Goal: Task Accomplishment & Management: Complete application form

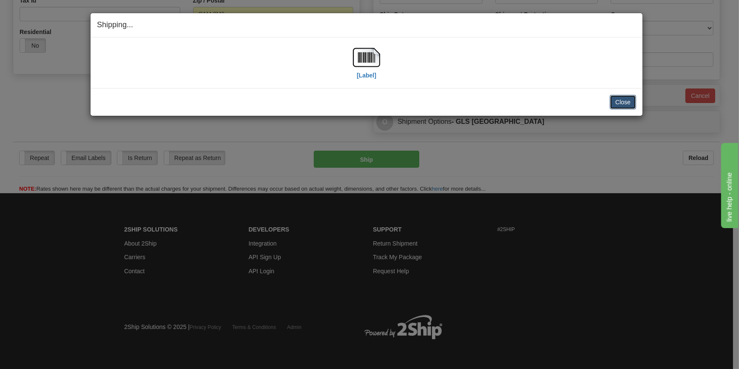
click at [618, 102] on button "Close" at bounding box center [623, 102] width 26 height 14
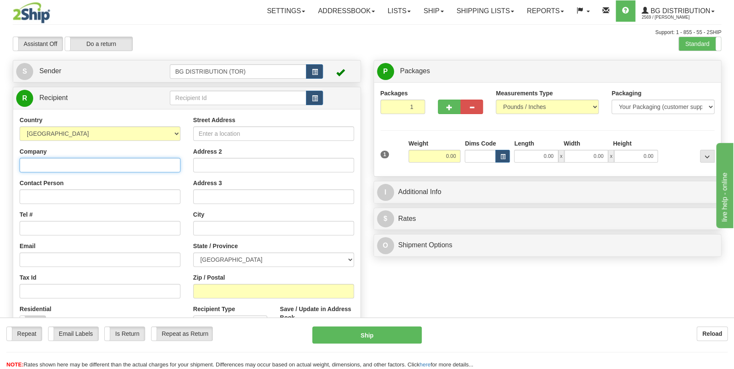
click at [96, 165] on input "Company" at bounding box center [100, 165] width 161 height 14
click at [69, 165] on input "Company" at bounding box center [100, 165] width 161 height 14
paste input "Newmarket Industrial Park"
type input "Newmarket Industrial Park"
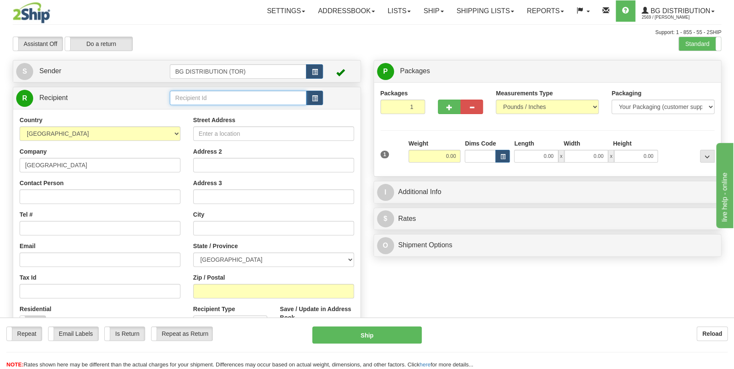
click at [218, 93] on input "text" at bounding box center [238, 98] width 137 height 14
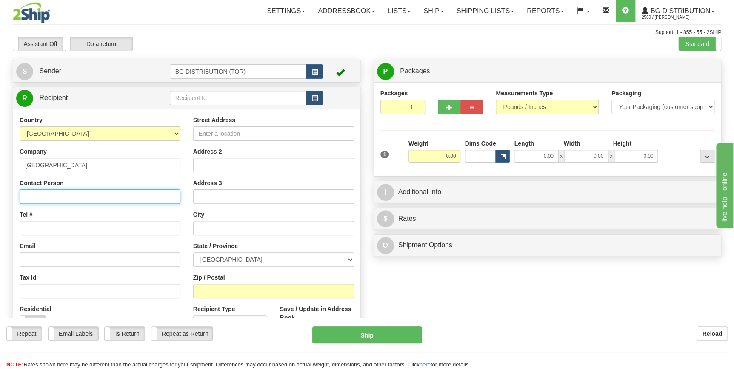
click at [93, 193] on input "Contact Person" at bounding box center [100, 196] width 161 height 14
click at [544, 297] on div "Create a label for the return Create Pickup Without Label S" at bounding box center [366, 223] width 721 height 327
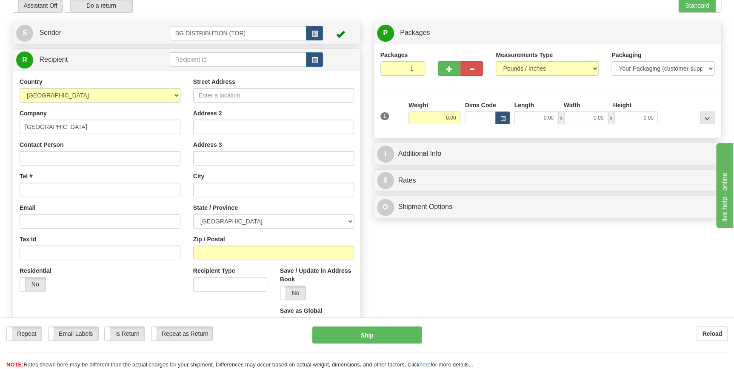
scroll to position [38, 0]
click at [58, 187] on input "Tel #" at bounding box center [100, 189] width 161 height 14
type input "4164209999"
click at [250, 95] on input "Street Address" at bounding box center [273, 95] width 161 height 14
click at [233, 97] on input "Street Address" at bounding box center [273, 95] width 161 height 14
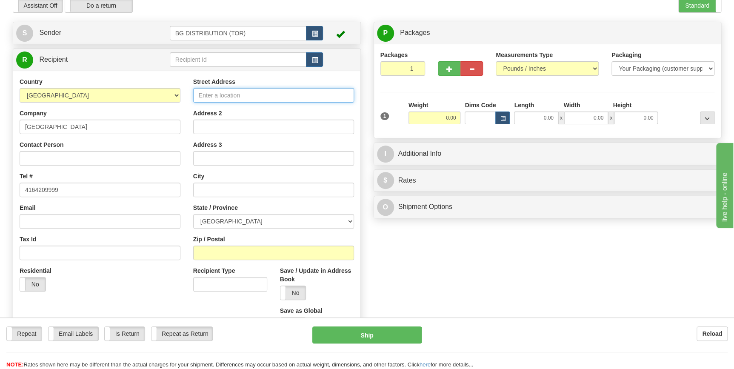
paste input "150 PONY DRIVE"
type input "150 PONY DRIVE"
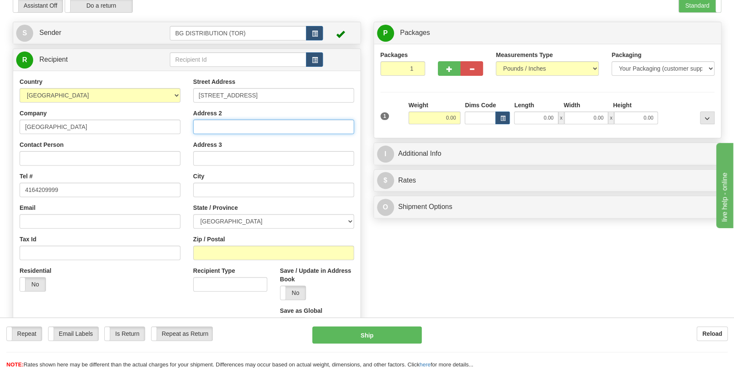
click at [235, 121] on input "Address 2" at bounding box center [273, 126] width 161 height 14
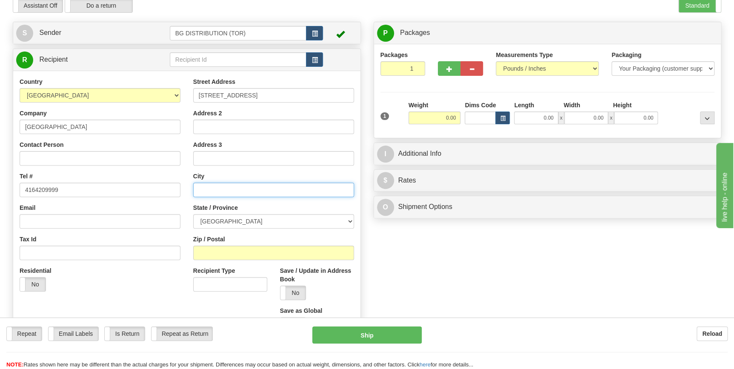
click at [225, 190] on input "text" at bounding box center [273, 189] width 161 height 14
click at [242, 191] on input "text" at bounding box center [273, 189] width 161 height 14
paste input "Newmarket"
type input "Newmarket"
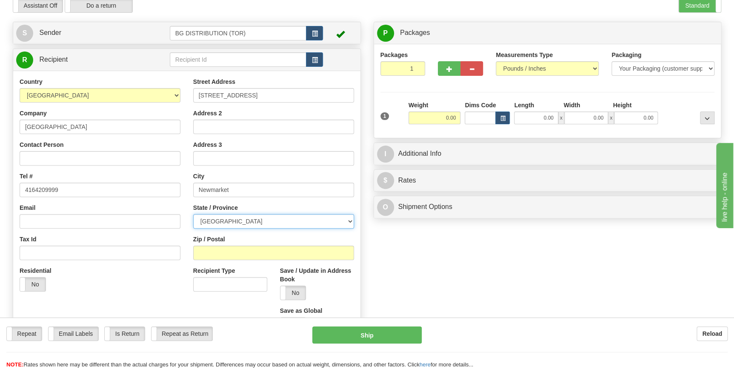
click at [261, 221] on select "ALBERTA BRITISH COLUMBIA MANITOBA NEW BRUNSWICK NEWFOUNDLAND NOVA SCOTIA NUNAVU…" at bounding box center [273, 221] width 161 height 14
select select "ON"
click at [193, 214] on select "ALBERTA BRITISH COLUMBIA MANITOBA NEW BRUNSWICK NEWFOUNDLAND NOVA SCOTIA NUNAVU…" at bounding box center [273, 221] width 161 height 14
click at [223, 249] on input "Zip / Postal" at bounding box center [273, 252] width 161 height 14
click at [224, 251] on input "Zip / Postal" at bounding box center [273, 252] width 161 height 14
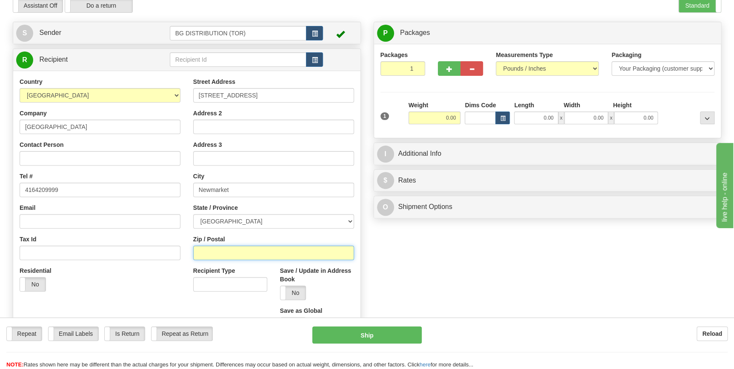
paste input "L3Y7B6"
type input "L3Y7B6"
click at [420, 288] on div "Create a label for the return Create Pickup Without Label S" at bounding box center [366, 185] width 721 height 327
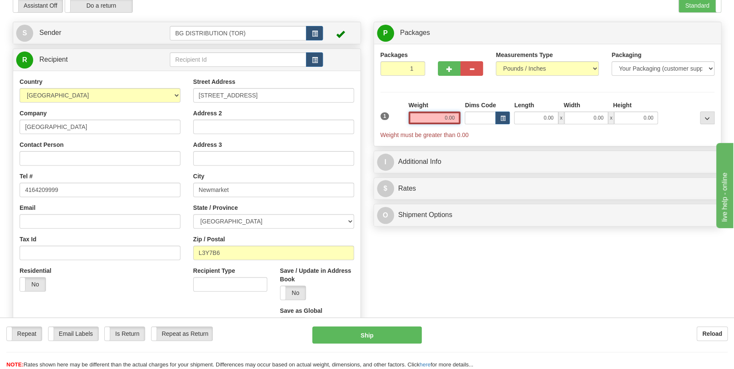
drag, startPoint x: 431, startPoint y: 119, endPoint x: 462, endPoint y: 117, distance: 30.7
click at [462, 117] on div "1 Weight 0.00 Dims Code 0.00" at bounding box center [547, 120] width 338 height 38
type input "1"
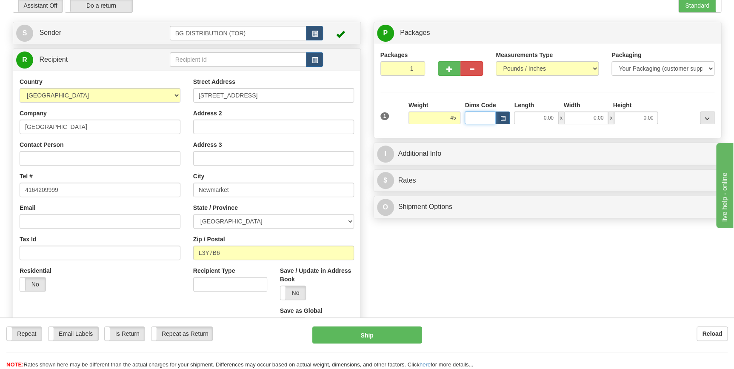
type input "45.00"
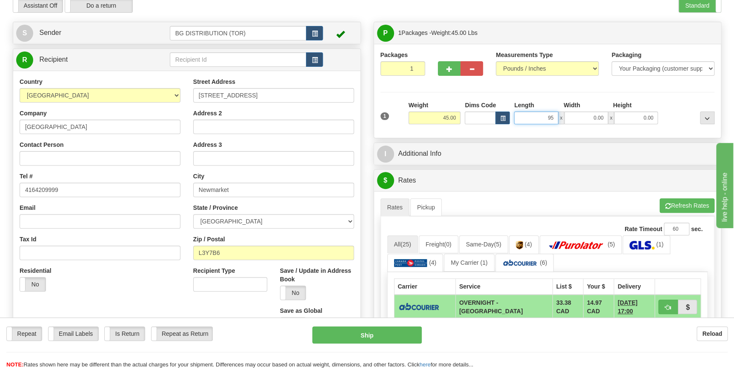
type input "95.00"
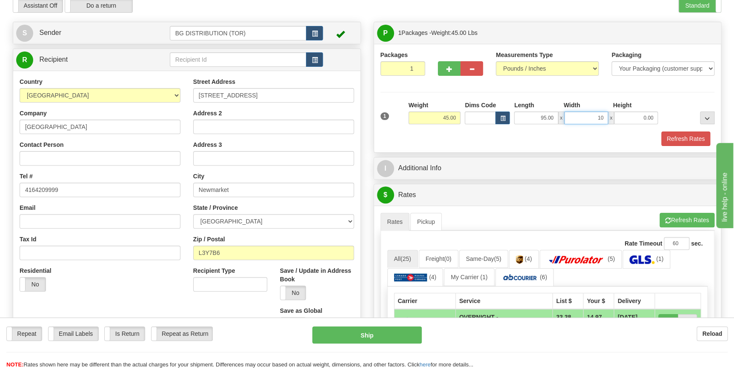
type input "1"
type input "8.00"
type input "6.00"
click at [455, 69] on button "button" at bounding box center [449, 68] width 23 height 14
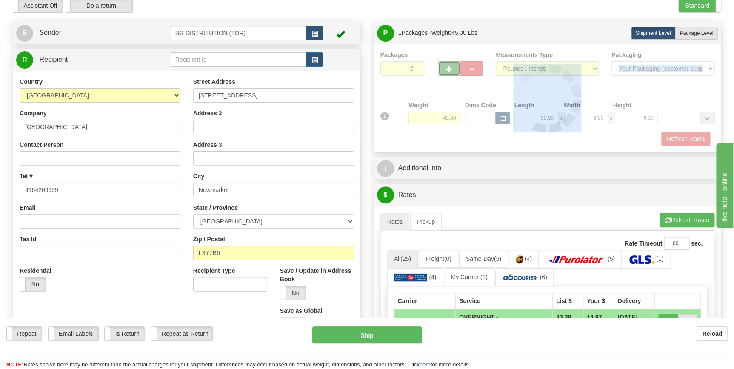
click at [455, 69] on div at bounding box center [547, 98] width 334 height 95
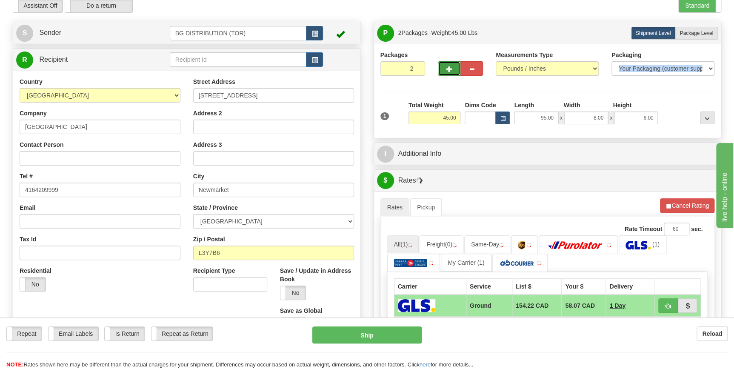
click at [453, 70] on button "button" at bounding box center [449, 68] width 23 height 14
type input "4"
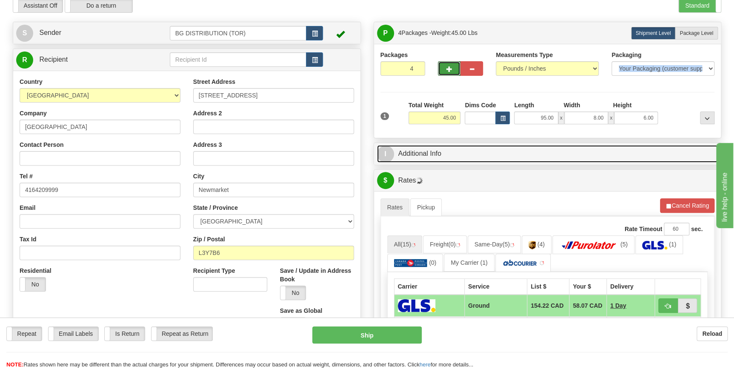
click at [502, 151] on link "I Additional Info" at bounding box center [547, 153] width 341 height 17
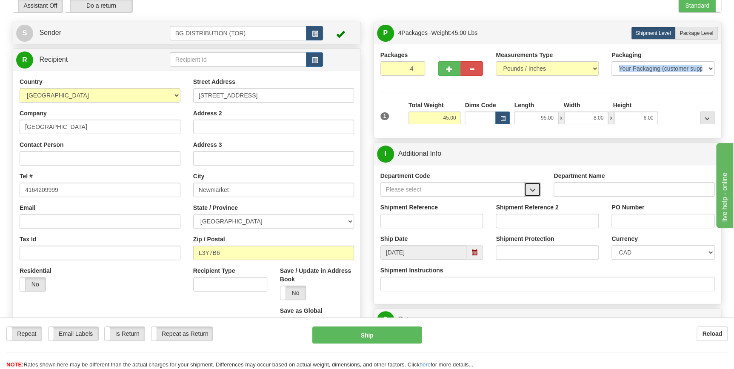
click at [532, 194] on button "button" at bounding box center [531, 189] width 17 height 14
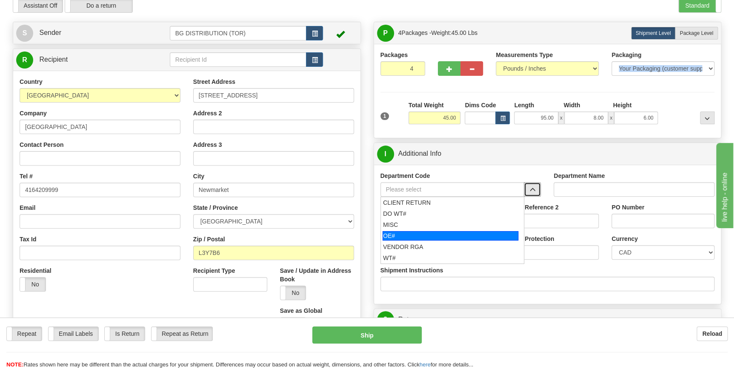
click at [444, 238] on div "OE#" at bounding box center [450, 235] width 136 height 9
type input "OE#"
type input "ORDERS"
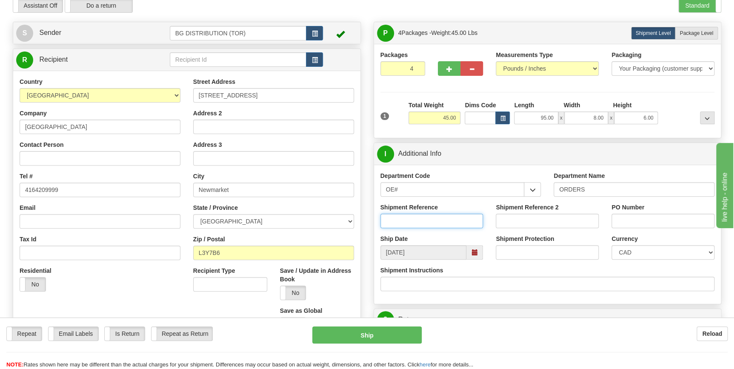
click at [416, 219] on input "Shipment Reference" at bounding box center [431, 220] width 103 height 14
type input "sacsac"
click at [658, 225] on input "PO Number" at bounding box center [662, 220] width 103 height 14
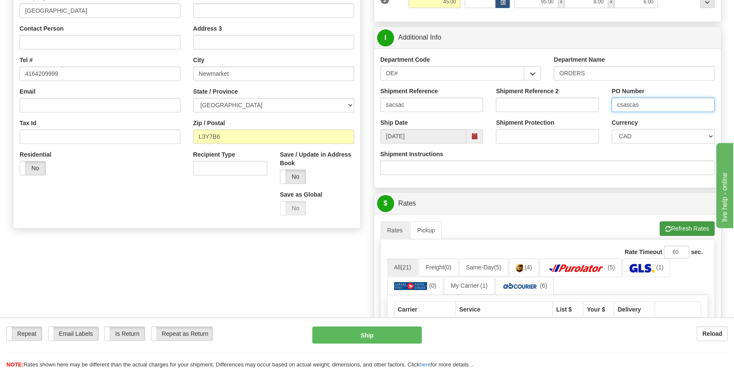
type input "csascas"
click at [682, 230] on button "Refresh Rates" at bounding box center [686, 228] width 55 height 14
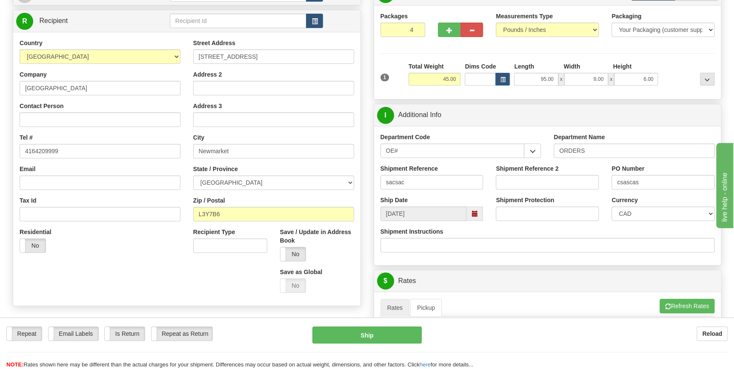
scroll to position [0, 0]
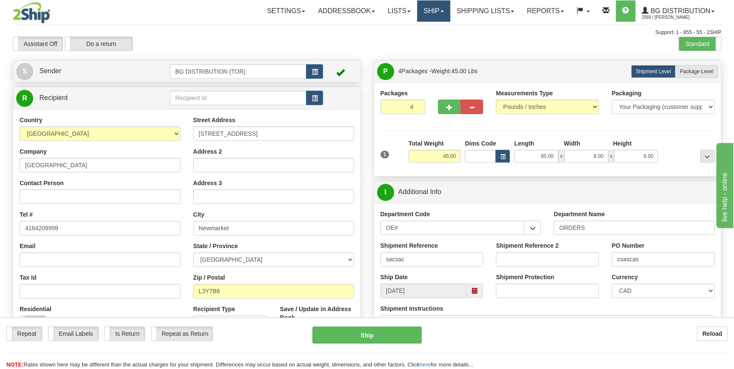
click at [427, 13] on link "Ship" at bounding box center [433, 10] width 33 height 21
click at [425, 30] on link "Ship Screen" at bounding box center [415, 29] width 67 height 11
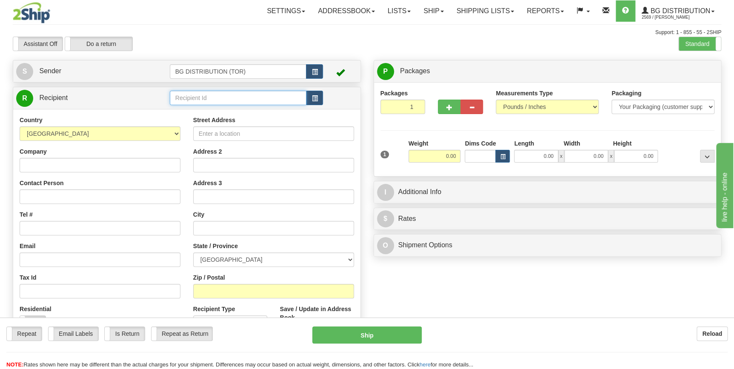
click at [210, 102] on input "text" at bounding box center [238, 98] width 137 height 14
click at [212, 109] on div "1223" at bounding box center [236, 111] width 128 height 9
type input "1223"
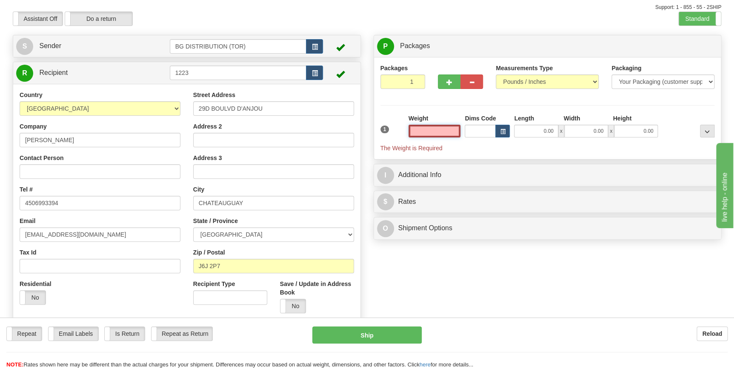
scroll to position [38, 0]
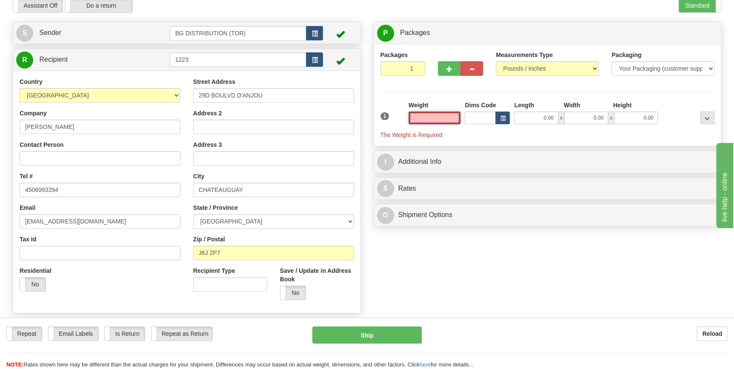
click at [438, 116] on input "text" at bounding box center [434, 117] width 52 height 13
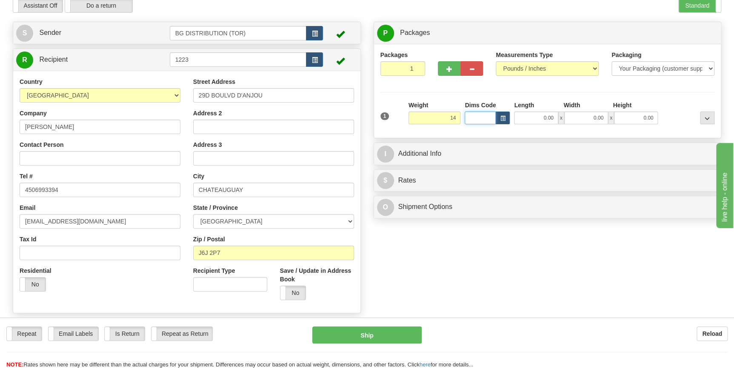
type input "14.00"
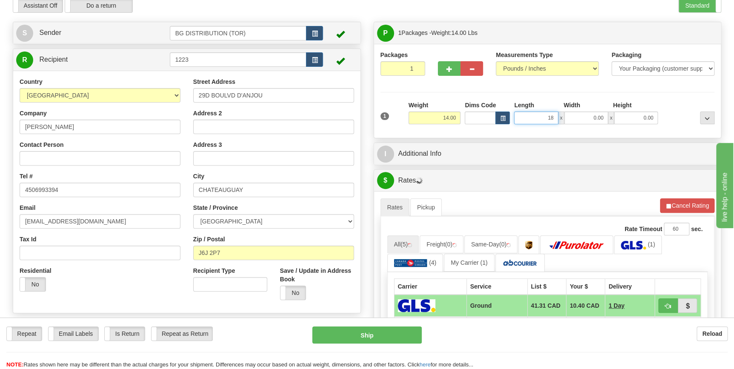
type input "18.00"
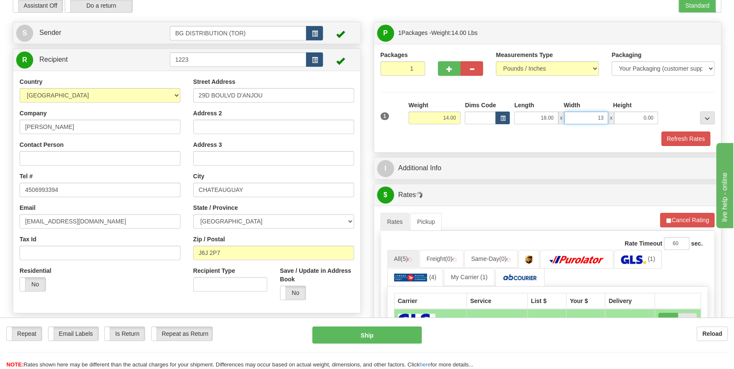
type input "13.00"
type input "6.00"
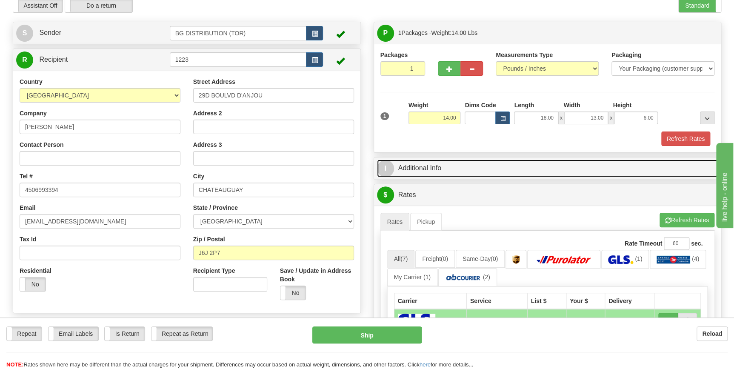
click at [448, 170] on link "I Additional Info" at bounding box center [547, 167] width 341 height 17
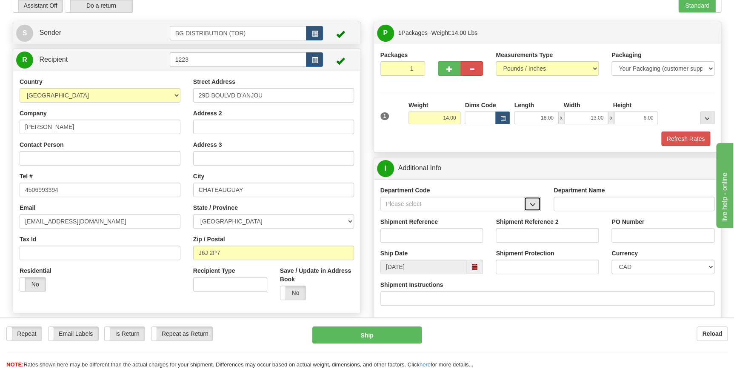
click at [533, 206] on span "button" at bounding box center [532, 205] width 6 height 6
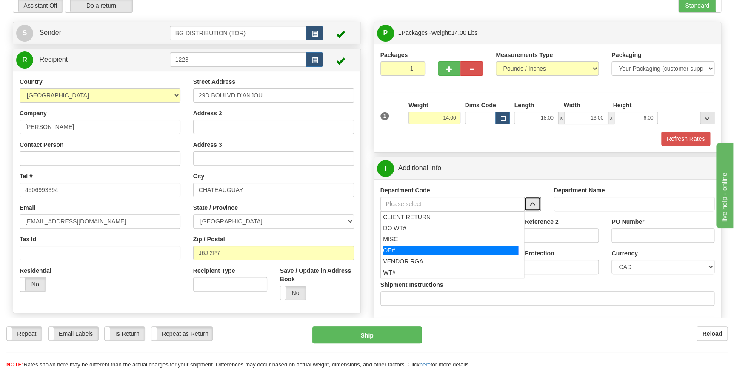
click at [444, 250] on div "OE#" at bounding box center [450, 249] width 136 height 9
type input "OE#"
type input "ORDERS"
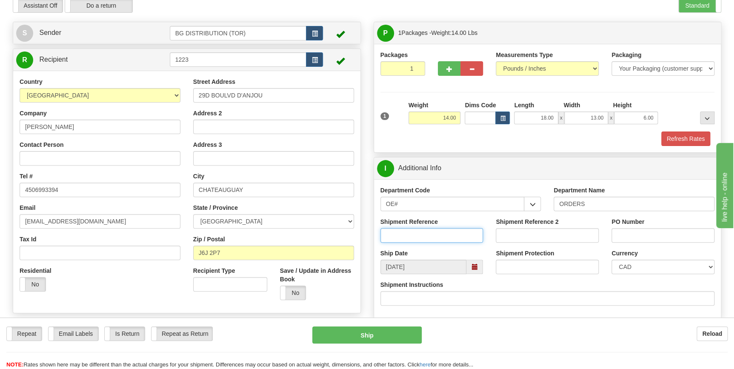
click at [407, 235] on input "Shipment Reference" at bounding box center [431, 235] width 103 height 14
type input "70179582-01"
click at [659, 233] on input "PO Number" at bounding box center [662, 235] width 103 height 14
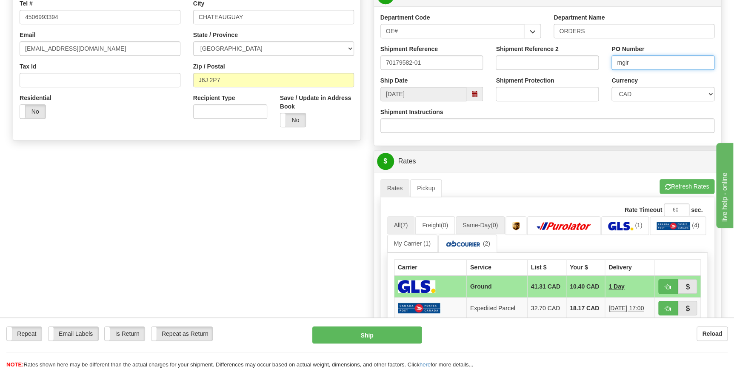
scroll to position [193, 0]
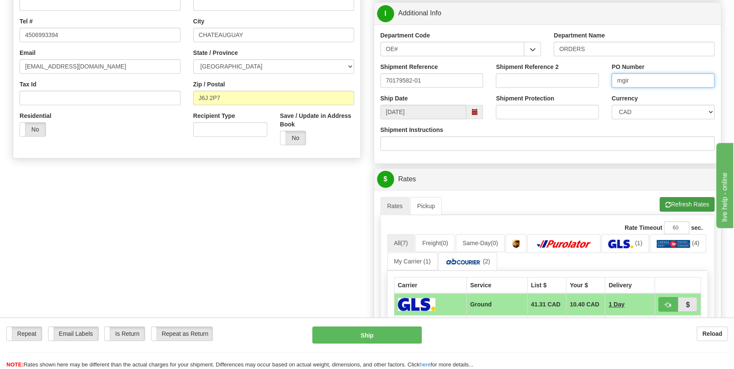
type input "mgir"
click at [691, 201] on button "Refresh Rates" at bounding box center [686, 204] width 55 height 14
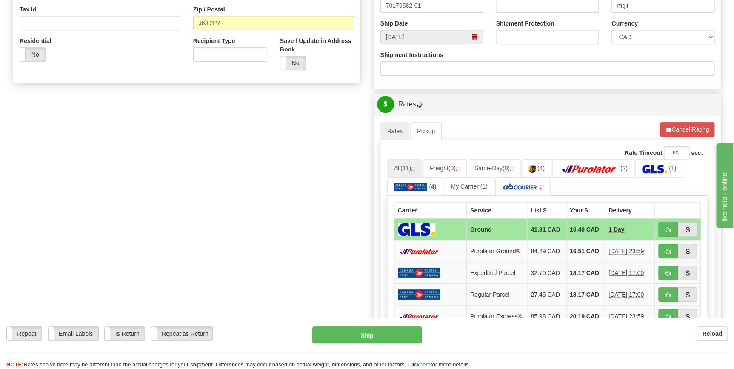
scroll to position [270, 0]
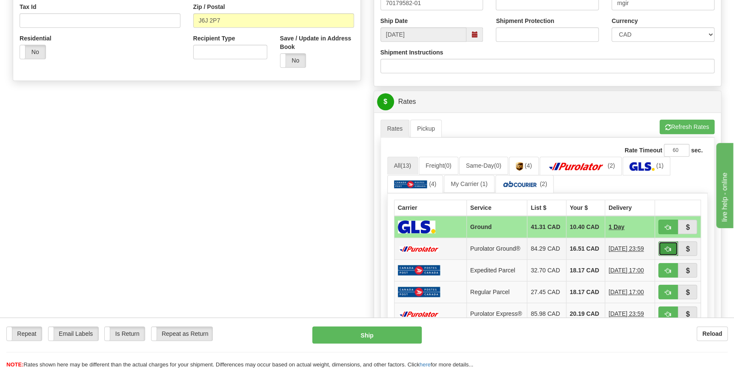
click at [662, 247] on button "button" at bounding box center [668, 248] width 20 height 14
type input "260"
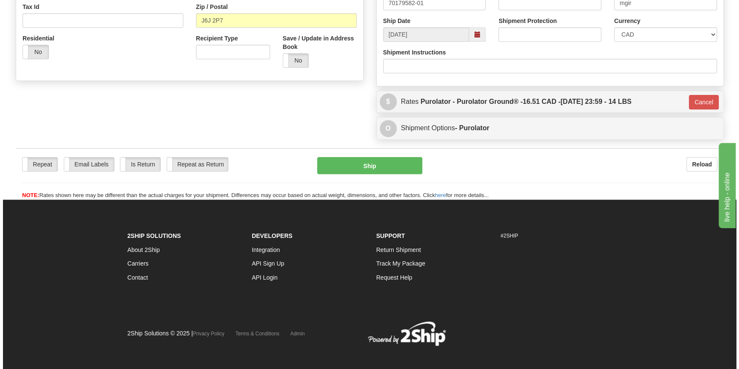
scroll to position [268, 0]
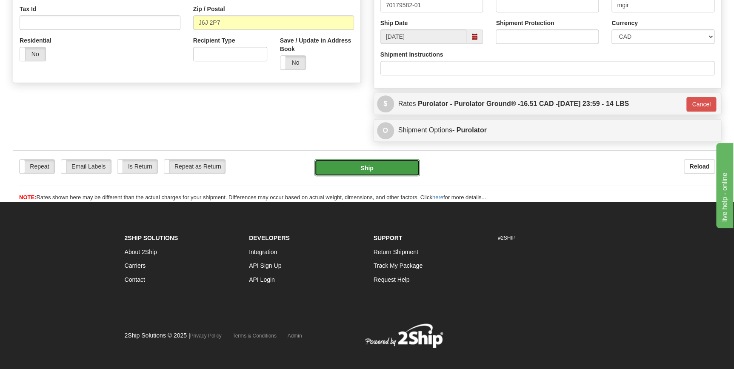
click at [376, 168] on button "Ship" at bounding box center [366, 167] width 105 height 17
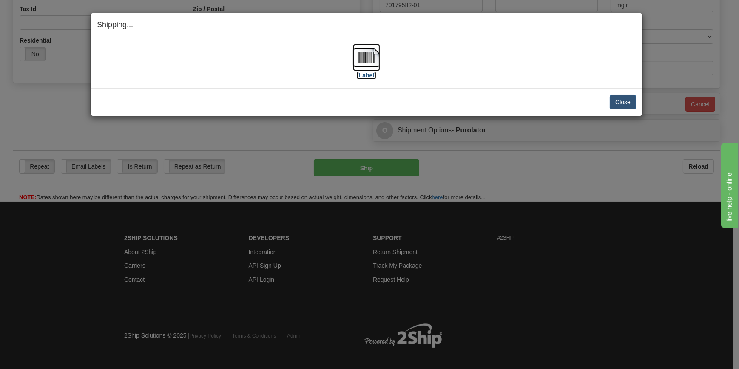
click at [357, 60] on img at bounding box center [366, 57] width 27 height 27
click at [621, 101] on button "Close" at bounding box center [623, 102] width 26 height 14
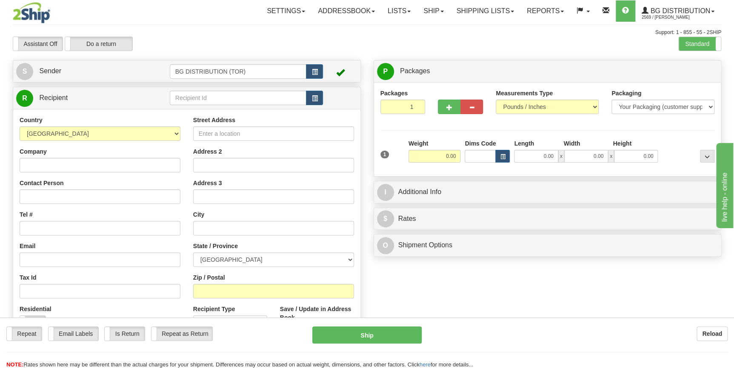
click at [218, 89] on td at bounding box center [247, 97] width 154 height 17
click at [215, 105] on input "text" at bounding box center [238, 98] width 137 height 14
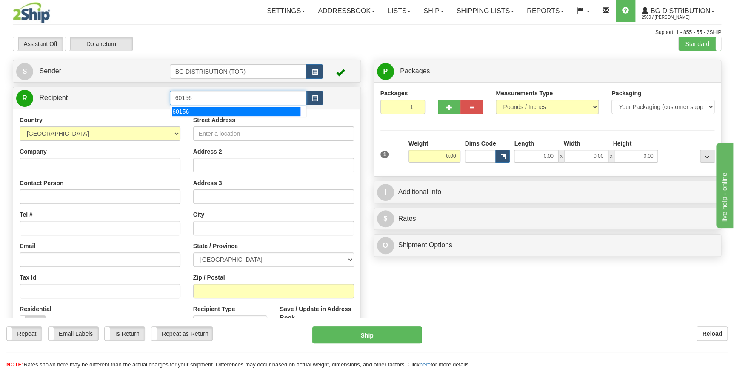
click at [198, 109] on div "60156" at bounding box center [236, 111] width 128 height 9
type input "60156"
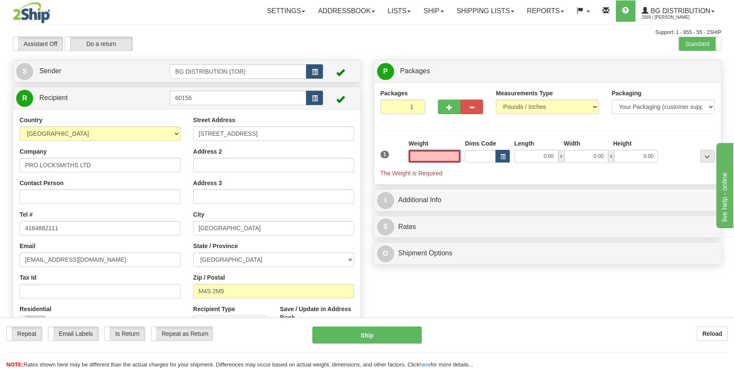
click at [434, 159] on input "text" at bounding box center [434, 156] width 52 height 13
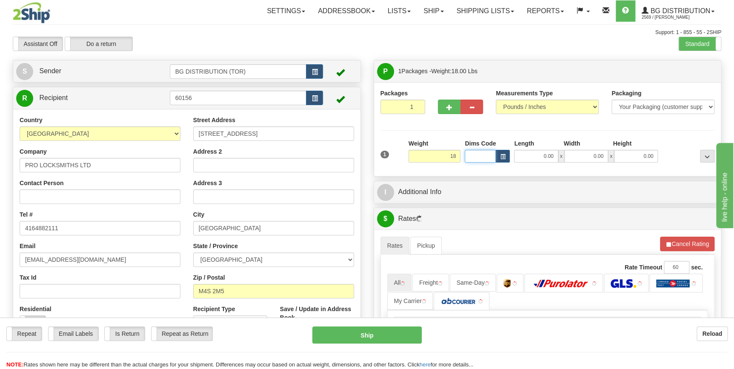
type input "18.00"
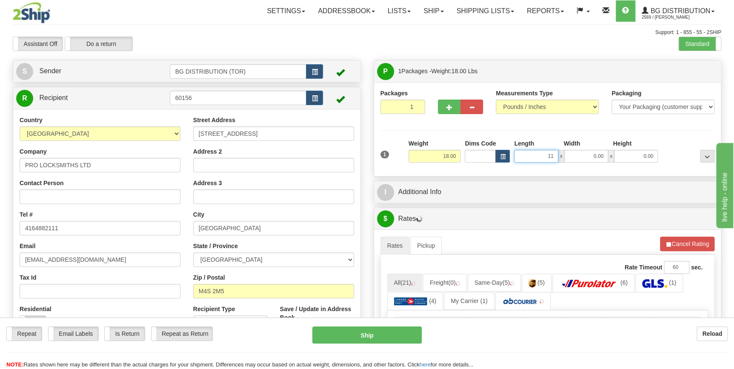
type input "11.00"
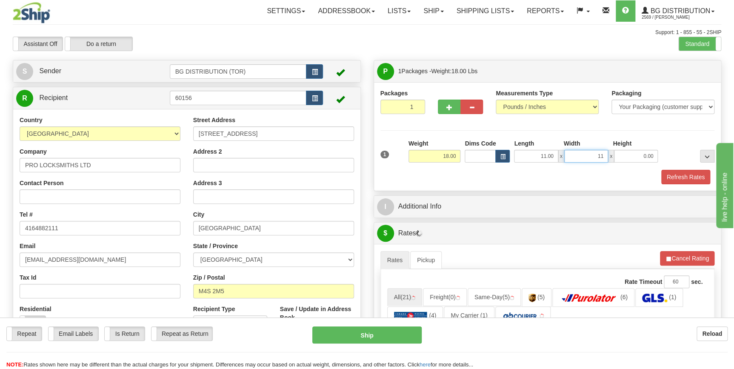
type input "11.00"
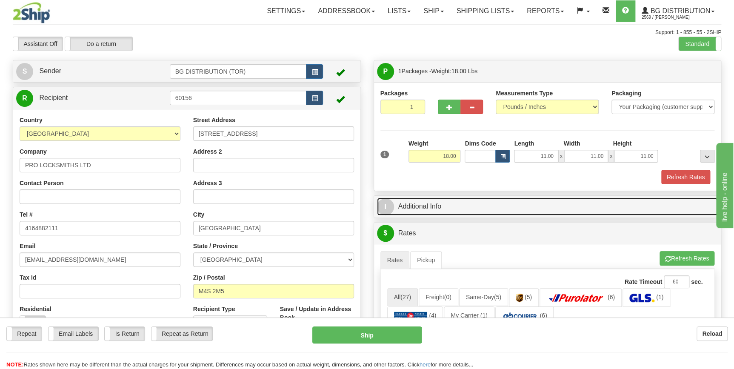
click at [434, 209] on link "I Additional Info" at bounding box center [547, 206] width 341 height 17
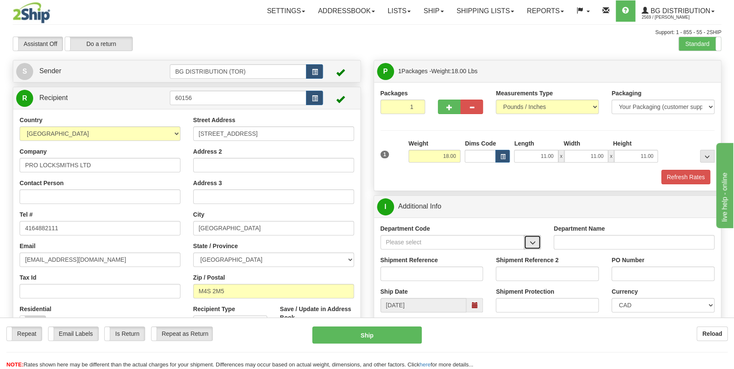
click at [529, 245] on span "button" at bounding box center [532, 243] width 6 height 6
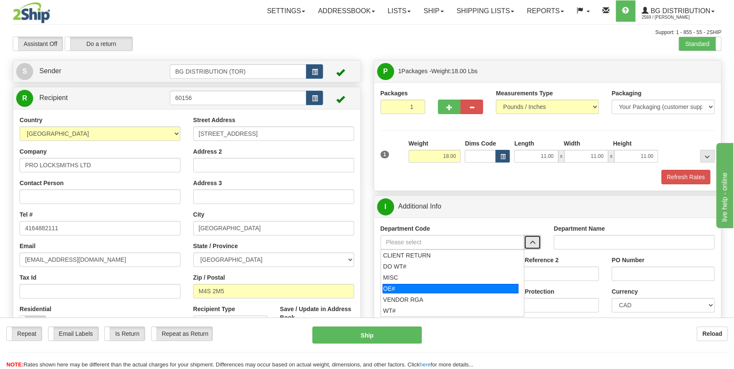
click at [438, 285] on div "OE#" at bounding box center [450, 288] width 136 height 9
type input "OE#"
type input "ORDERS"
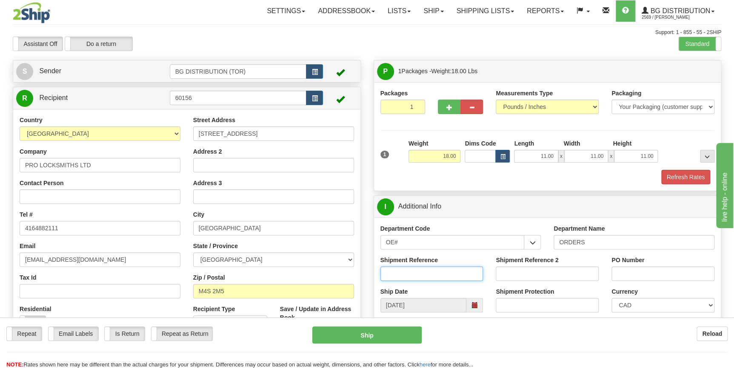
click at [433, 273] on input "Shipment Reference" at bounding box center [431, 273] width 103 height 14
type input "70183194-00"
click at [656, 281] on div "PO Number" at bounding box center [663, 271] width 116 height 31
click at [655, 273] on input "PO Number" at bounding box center [662, 273] width 103 height 14
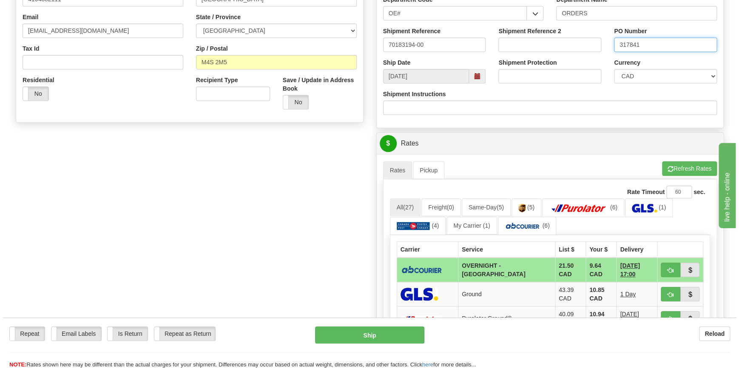
scroll to position [232, 0]
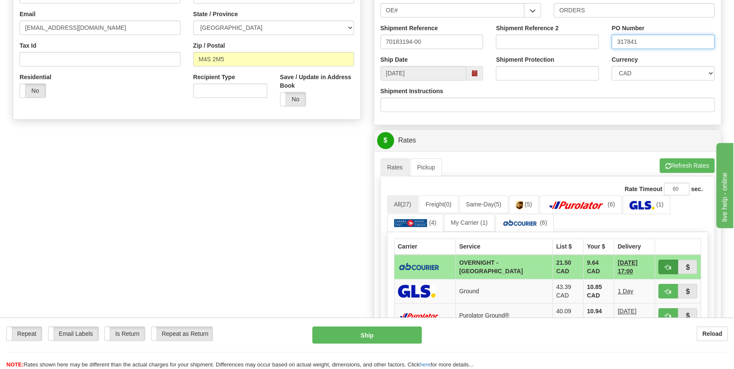
type input "317841"
drag, startPoint x: 664, startPoint y: 266, endPoint x: 641, endPoint y: 273, distance: 23.5
click at [665, 266] on span "button" at bounding box center [668, 267] width 6 height 6
type input "4"
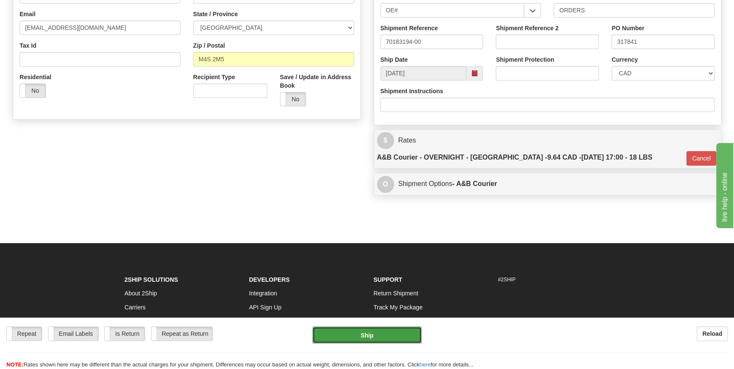
click at [391, 336] on button "Ship" at bounding box center [366, 334] width 109 height 17
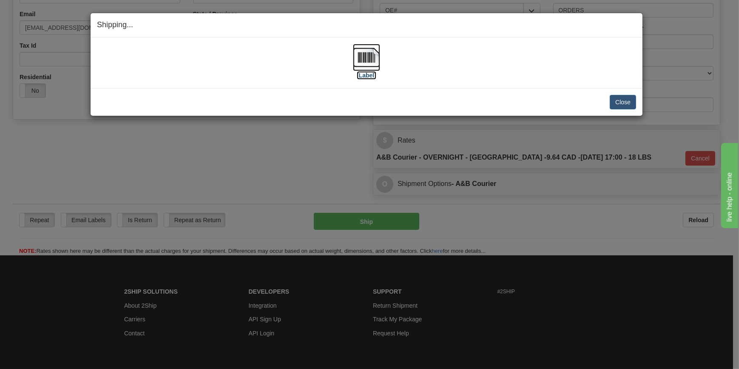
click at [369, 61] on img at bounding box center [366, 57] width 27 height 27
click at [621, 100] on button "Close" at bounding box center [623, 102] width 26 height 14
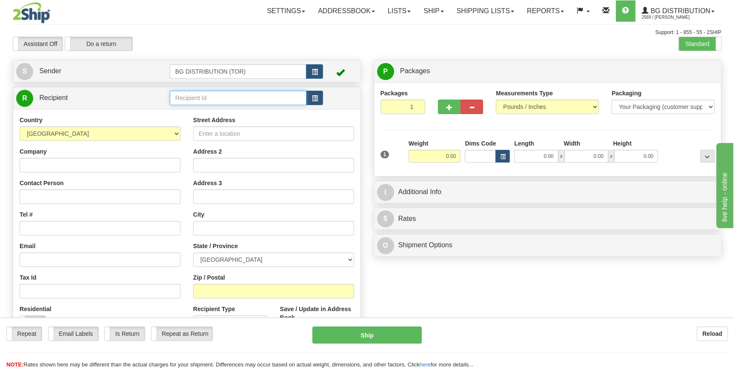
click at [215, 97] on input "text" at bounding box center [238, 98] width 137 height 14
click at [204, 107] on div "60096" at bounding box center [236, 111] width 128 height 9
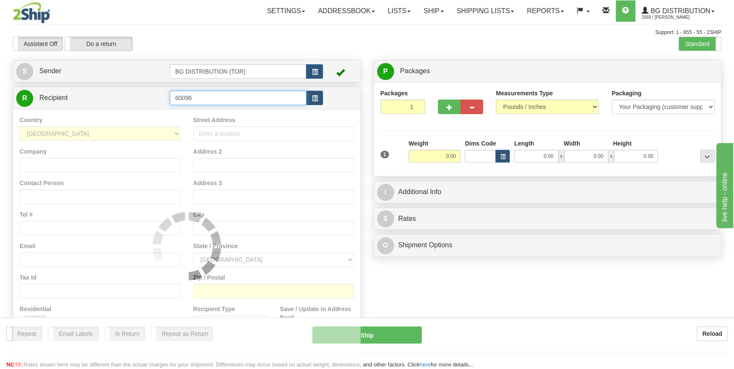
type input "60096"
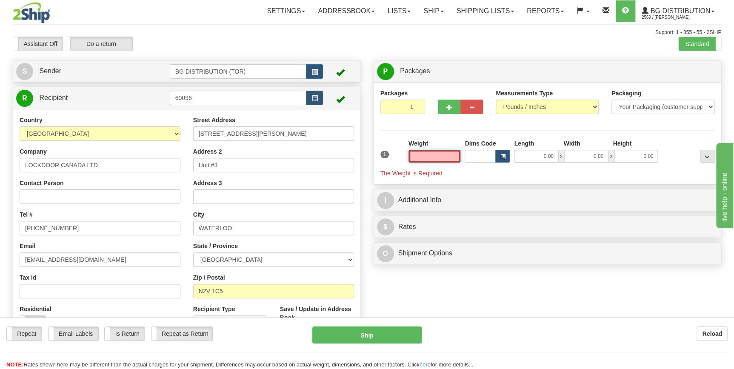
click at [439, 157] on input "text" at bounding box center [434, 156] width 52 height 13
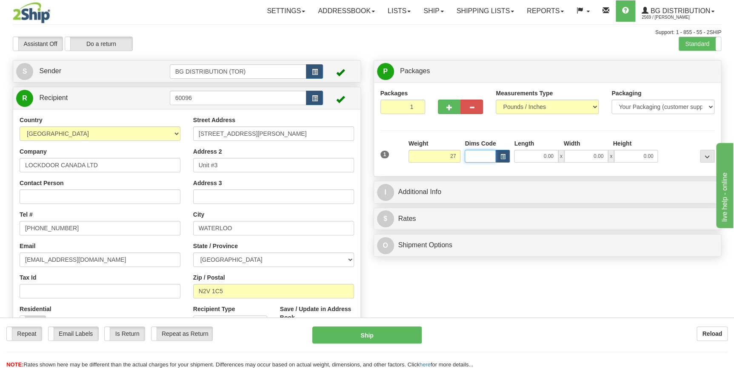
type input "27.00"
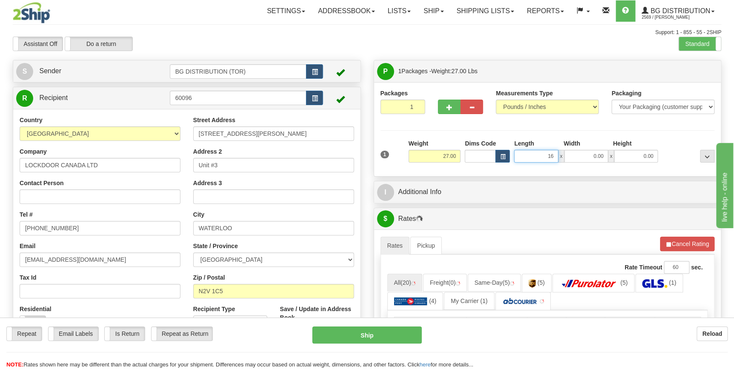
type input "16.00"
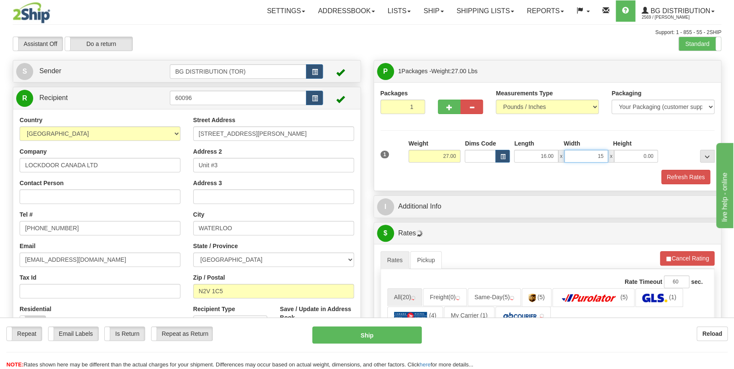
type input "15.00"
type input "10.00"
click at [446, 105] on span "button" at bounding box center [449, 108] width 6 height 6
type input "2"
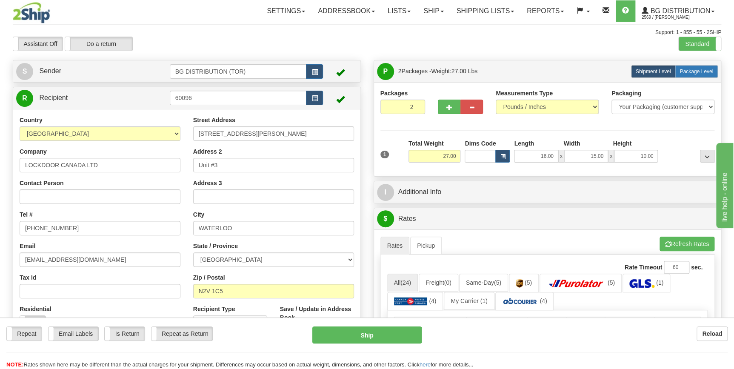
click at [698, 68] on span "Package Level" at bounding box center [696, 71] width 34 height 6
radio input "true"
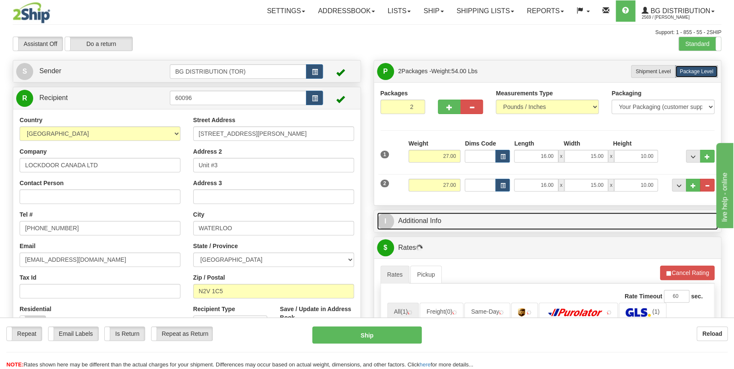
click at [446, 224] on link "I Additional Info" at bounding box center [547, 220] width 341 height 17
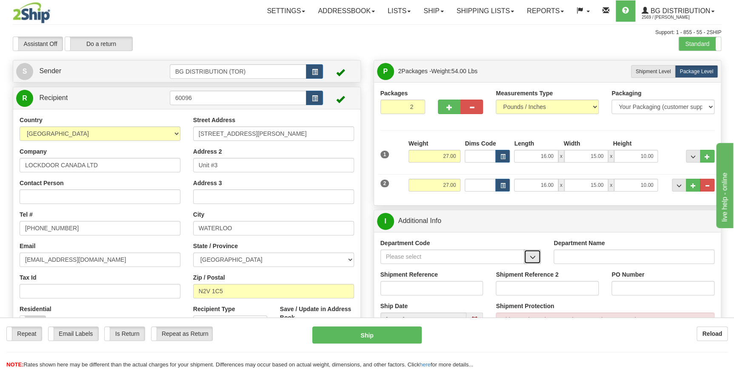
click at [530, 258] on span "button" at bounding box center [532, 257] width 6 height 6
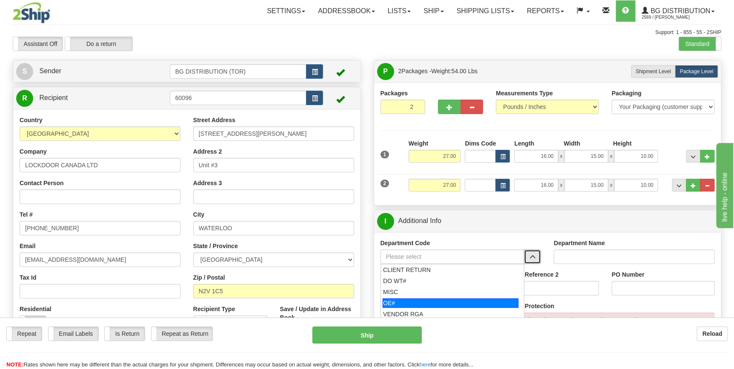
click at [431, 299] on div "OE#" at bounding box center [450, 302] width 136 height 9
type input "OE#"
type input "ORDERS"
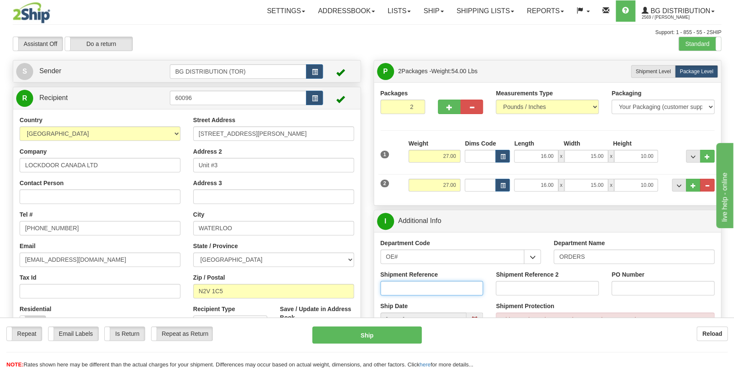
click at [427, 284] on input "Shipment Reference" at bounding box center [431, 288] width 103 height 14
type input "70179707-03"
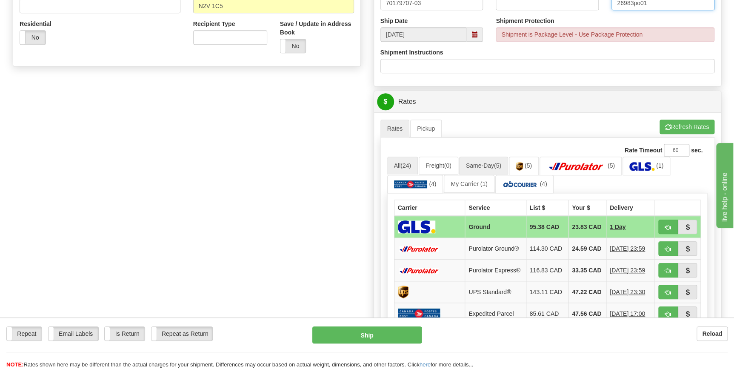
scroll to position [309, 0]
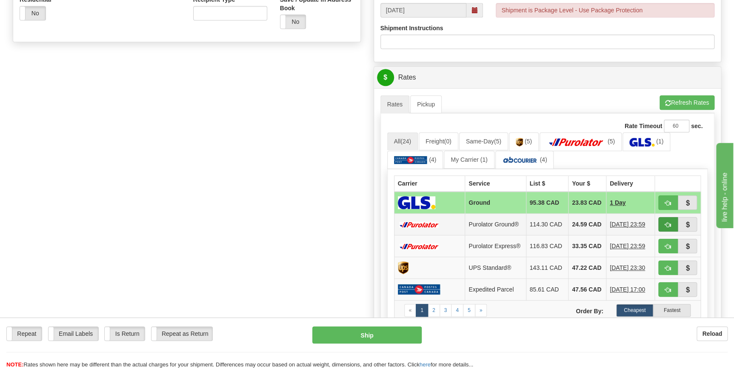
type input "26983po01"
click at [665, 227] on span "button" at bounding box center [668, 225] width 6 height 6
type input "260"
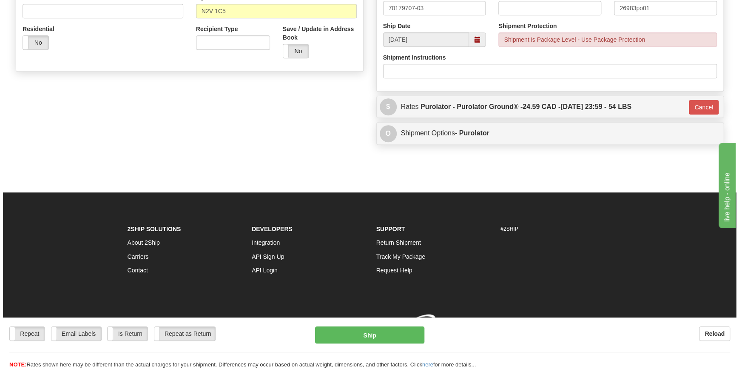
scroll to position [292, 0]
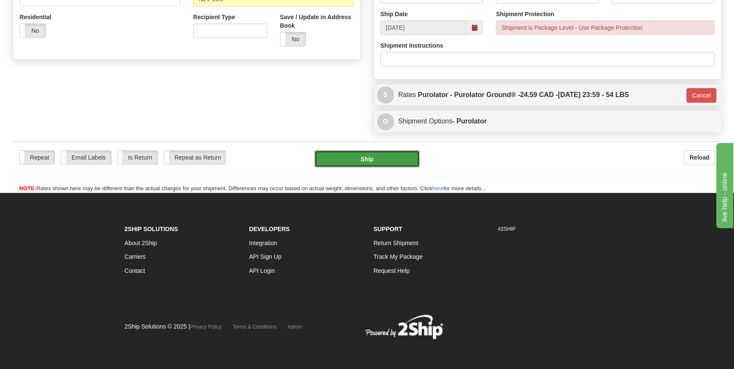
click at [389, 159] on button "Ship" at bounding box center [366, 158] width 105 height 17
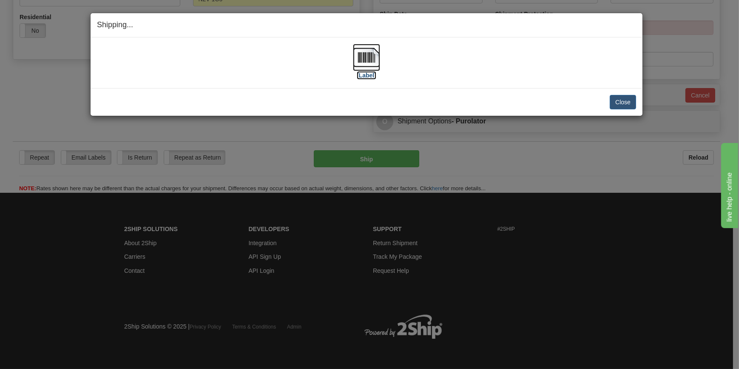
click at [367, 60] on img at bounding box center [366, 57] width 27 height 27
click at [617, 99] on button "Close" at bounding box center [623, 102] width 26 height 14
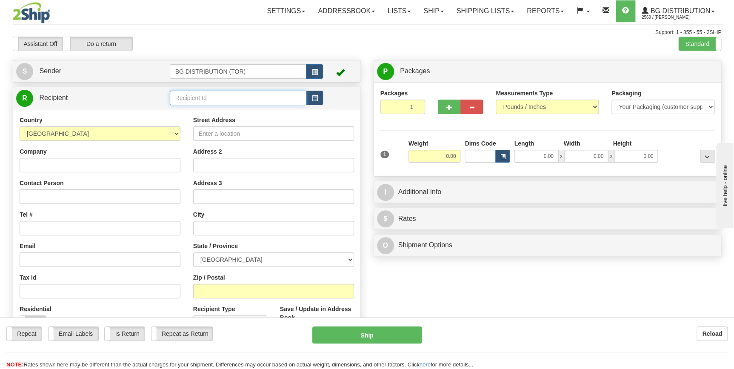
click at [220, 97] on input "text" at bounding box center [238, 98] width 137 height 14
click at [222, 96] on input "text" at bounding box center [238, 98] width 137 height 14
click at [221, 107] on div "60048" at bounding box center [236, 111] width 128 height 9
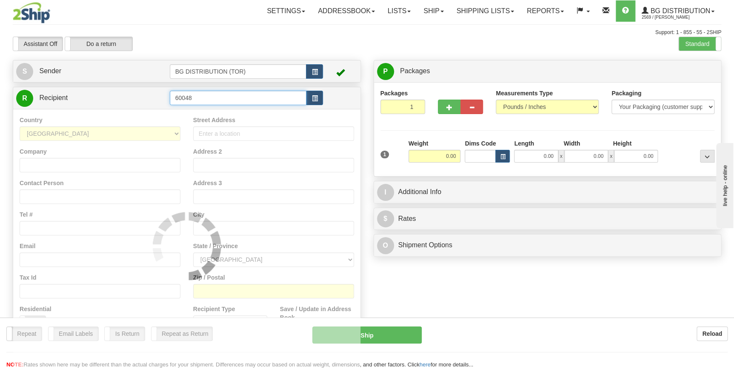
type input "60048"
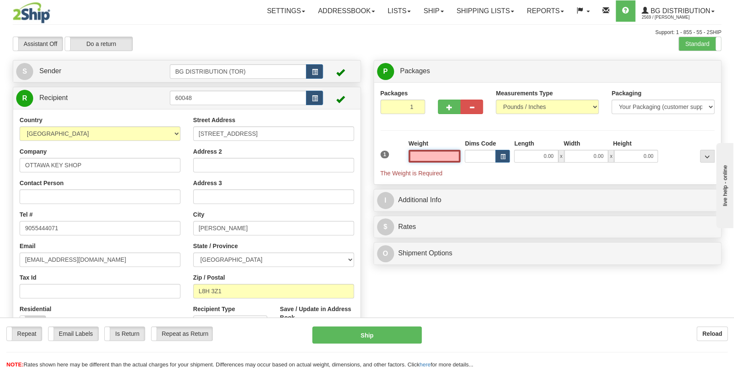
click at [441, 157] on input "text" at bounding box center [434, 156] width 52 height 13
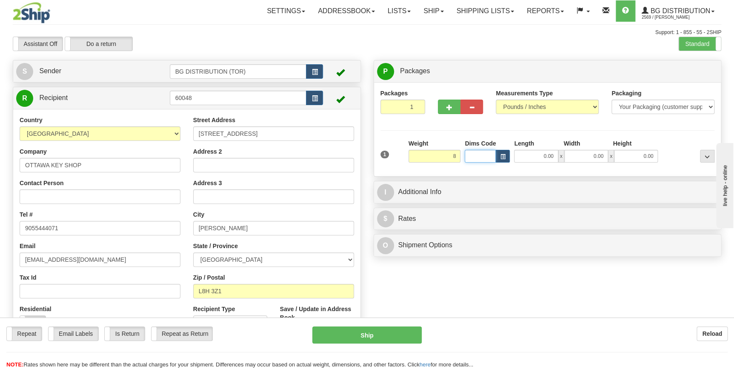
type input "8.00"
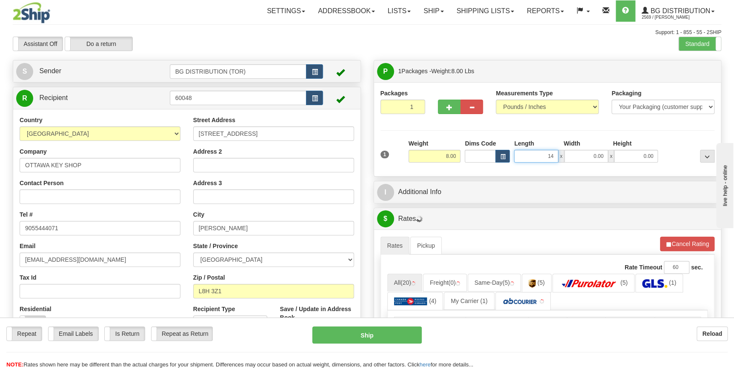
type input "14.00"
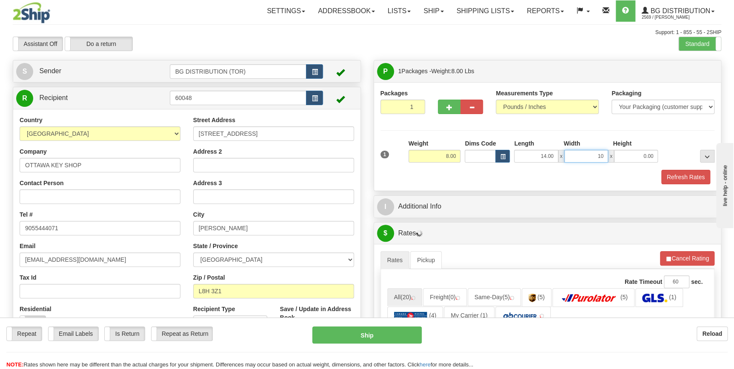
type input "10.00"
type input "9.00"
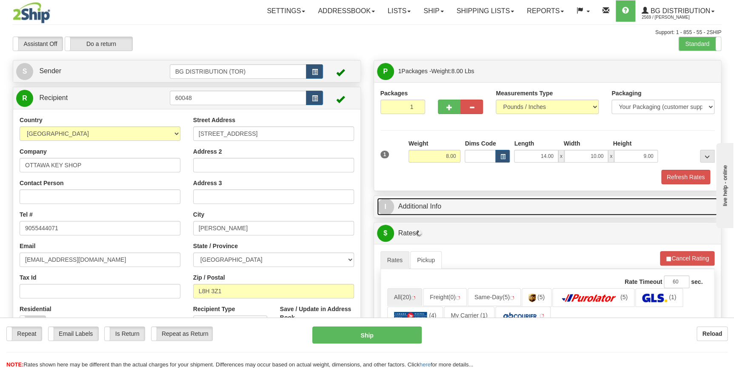
click at [449, 205] on link "I Additional Info" at bounding box center [547, 206] width 341 height 17
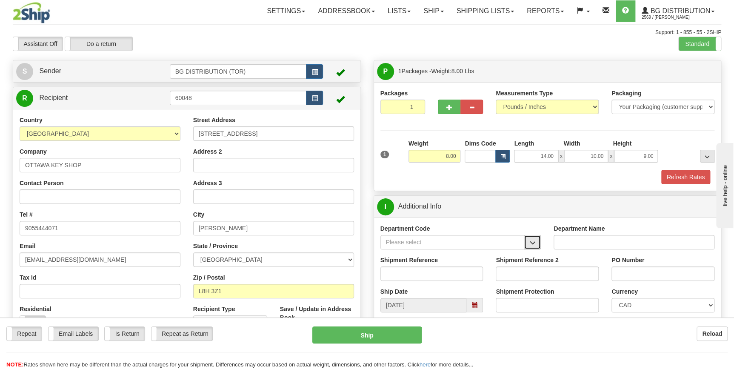
click at [534, 244] on span "button" at bounding box center [532, 243] width 6 height 6
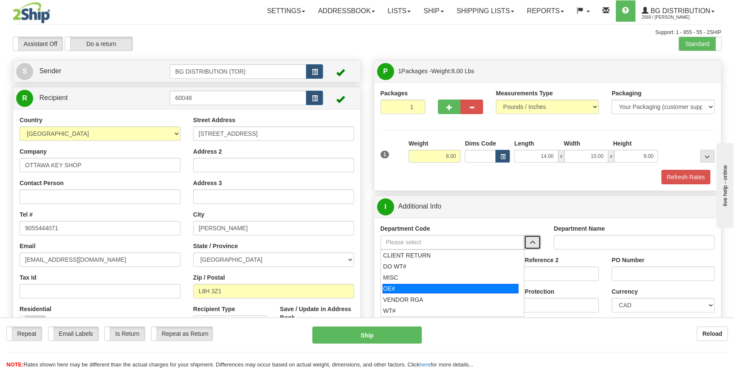
click at [438, 284] on div "OE#" at bounding box center [450, 288] width 136 height 9
type input "OE#"
type input "ORDERS"
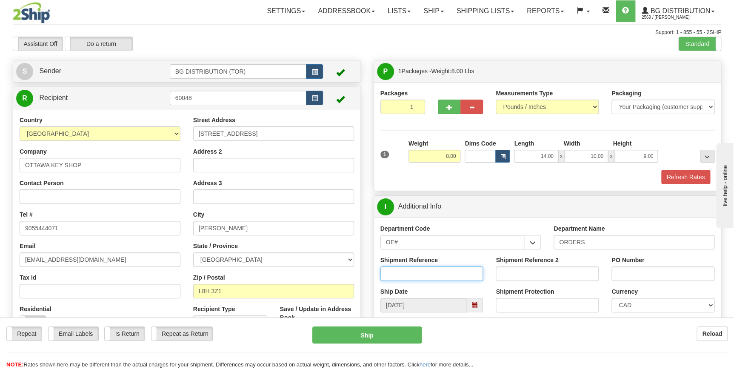
click at [411, 276] on input "Shipment Reference" at bounding box center [431, 273] width 103 height 14
type input "70183205-00"
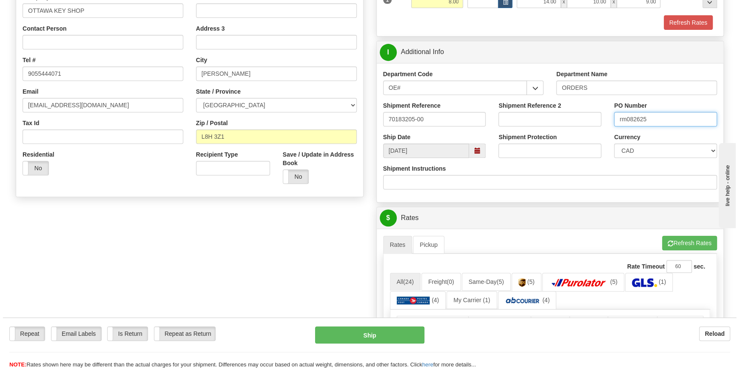
scroll to position [232, 0]
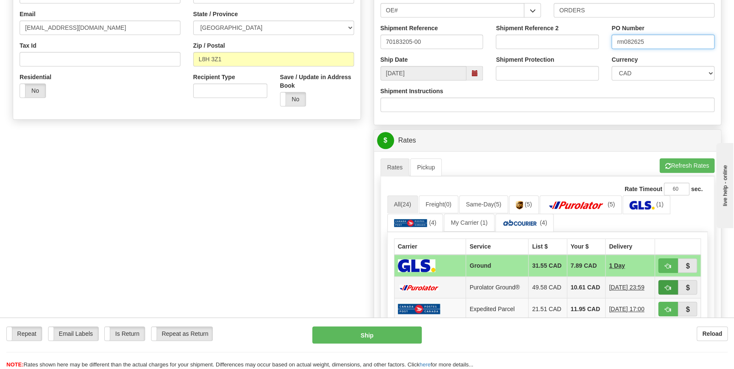
type input "rm082625"
drag, startPoint x: 663, startPoint y: 291, endPoint x: 652, endPoint y: 291, distance: 11.1
click at [663, 291] on button "button" at bounding box center [668, 287] width 20 height 14
type input "260"
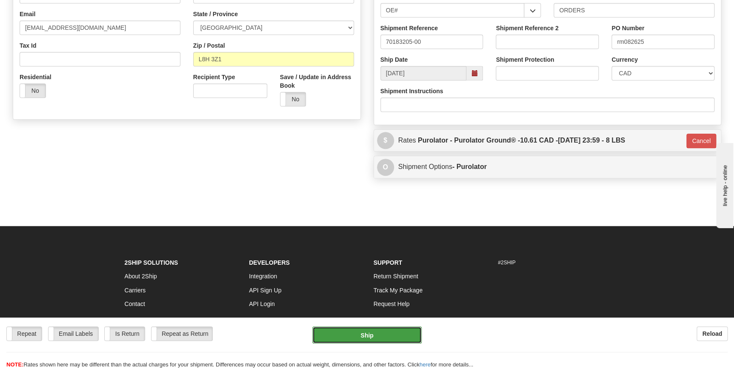
click at [376, 337] on button "Ship" at bounding box center [366, 334] width 109 height 17
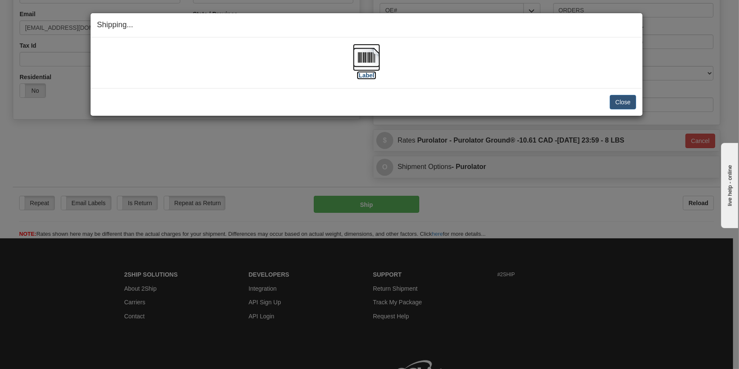
click at [363, 56] on img at bounding box center [366, 57] width 27 height 27
click at [637, 102] on div "Close Cancel Cancel Shipment and Quit Pickup Quit Pickup ONLY" at bounding box center [367, 102] width 552 height 28
click at [626, 106] on button "Close" at bounding box center [623, 102] width 26 height 14
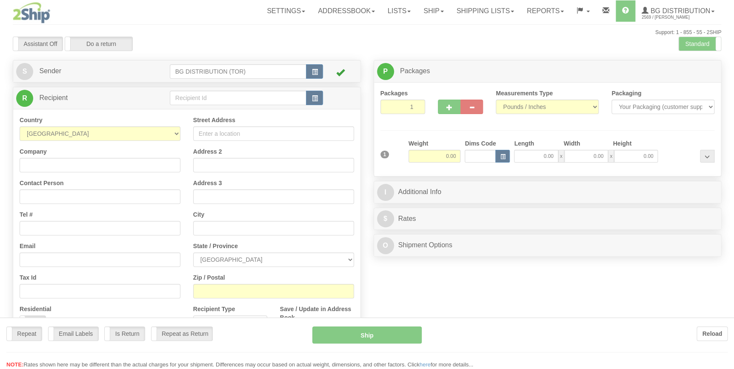
click at [208, 92] on div "Toggle navigation Settings Shipping Preferences Fields Preferences New" at bounding box center [367, 215] width 734 height 430
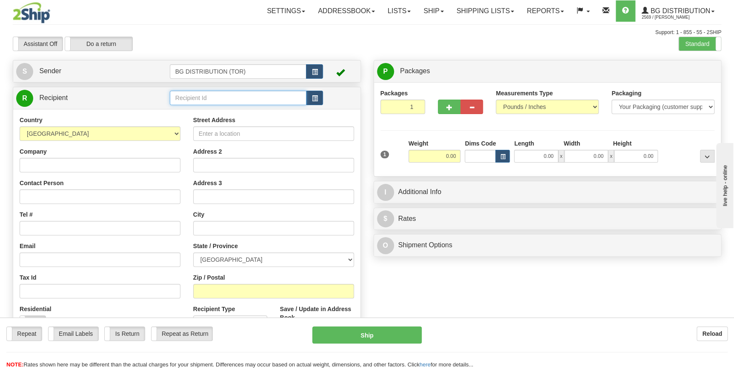
click at [207, 93] on input "text" at bounding box center [238, 98] width 137 height 14
click at [221, 99] on input "text" at bounding box center [238, 98] width 137 height 14
click at [213, 110] on div "60040" at bounding box center [236, 111] width 128 height 9
type input "60040"
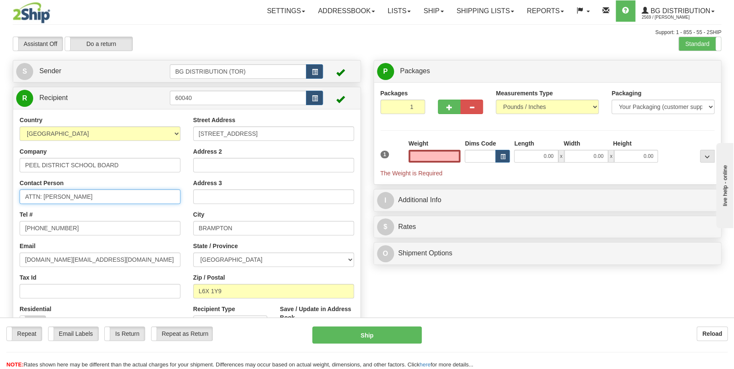
type input "0.00"
drag, startPoint x: 120, startPoint y: 199, endPoint x: 43, endPoint y: 196, distance: 77.4
click at [43, 196] on input "ATTN: JAIME TRAVASSOS SR." at bounding box center [100, 196] width 161 height 14
type input "ATTN: ROB RAGOGNA"
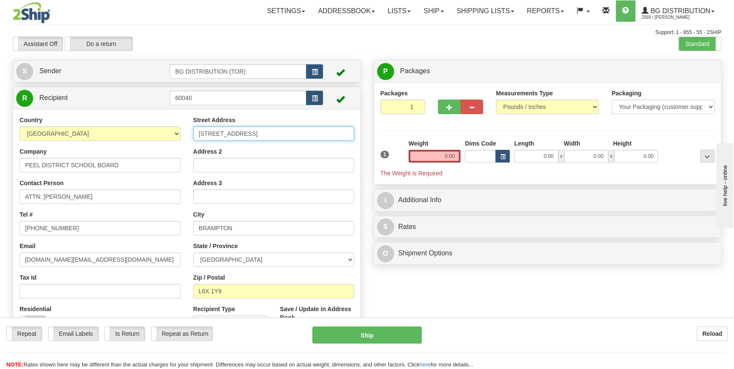
drag, startPoint x: 264, startPoint y: 131, endPoint x: 173, endPoint y: 133, distance: 91.4
click at [173, 133] on div "Country AFGHANISTAN ALAND ISLANDS ALBANIA ALGERIA AMERICAN SAMOA ANDORRA ANGOLA…" at bounding box center [186, 230] width 347 height 229
click at [231, 136] on input "933" at bounding box center [273, 133] width 161 height 14
type input "933 CENTRAL PARKWAY"
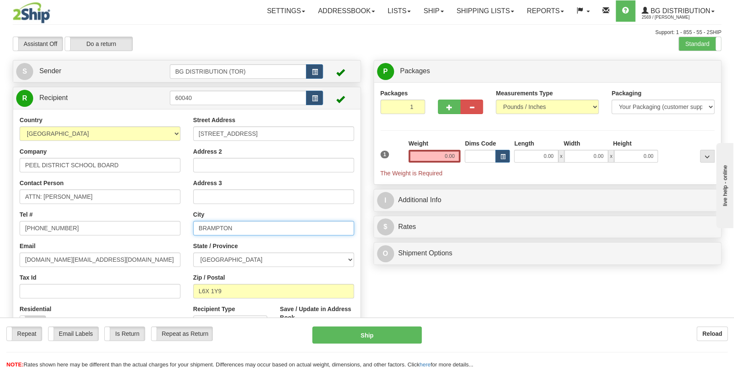
drag, startPoint x: 251, startPoint y: 227, endPoint x: 196, endPoint y: 224, distance: 55.4
click at [196, 224] on input "BRAMPTON" at bounding box center [273, 228] width 161 height 14
type input "MISSISSAUGA"
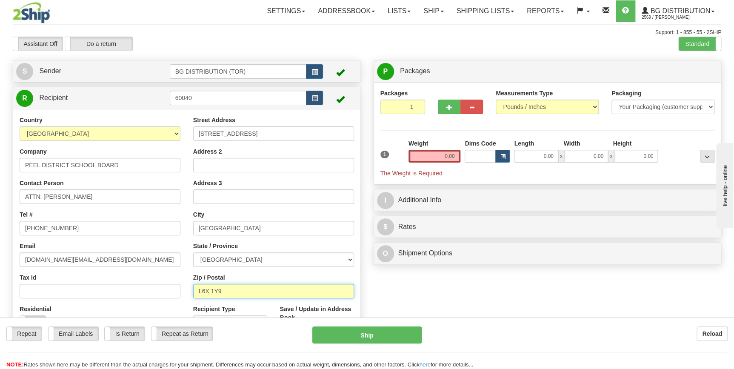
click at [228, 291] on input "L6X 1Y9" at bounding box center [273, 291] width 161 height 14
drag, startPoint x: 228, startPoint y: 291, endPoint x: 168, endPoint y: 280, distance: 60.9
click at [168, 280] on div "Country AFGHANISTAN ALAND ISLANDS ALBANIA ALGERIA AMERICAN SAMOA ANDORRA ANGOLA…" at bounding box center [186, 230] width 347 height 229
type input "L5C2T9"
click at [451, 290] on div "Create a label for the return Create Pickup Without Label S" at bounding box center [366, 208] width 721 height 296
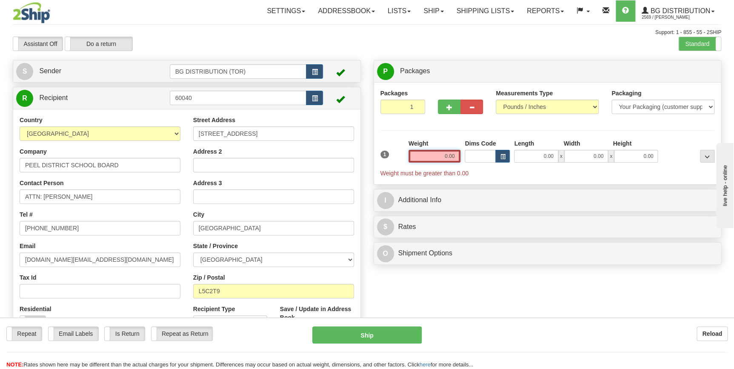
drag, startPoint x: 428, startPoint y: 151, endPoint x: 458, endPoint y: 153, distance: 29.8
click at [458, 153] on input "0.00" at bounding box center [434, 156] width 52 height 13
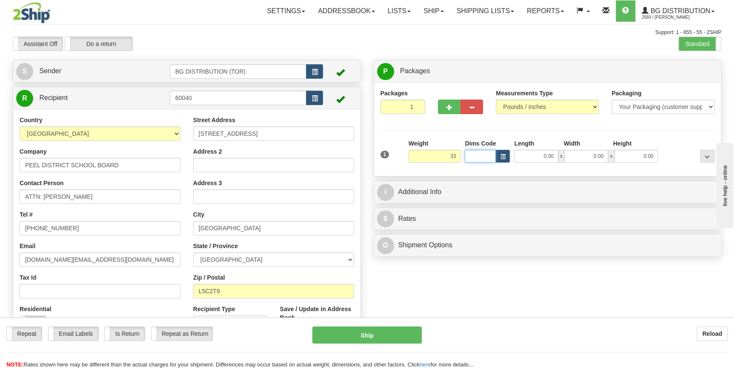
type input "33.00"
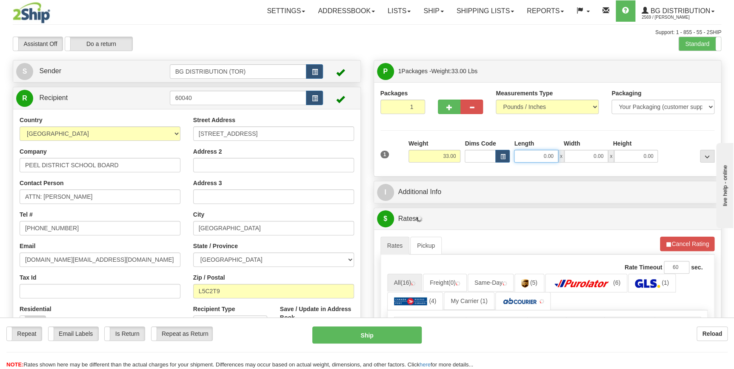
drag, startPoint x: 526, startPoint y: 156, endPoint x: 562, endPoint y: 161, distance: 36.0
click at [562, 161] on div "0.00 x 0.00 x 0.00" at bounding box center [586, 156] width 144 height 13
type input "12.00"
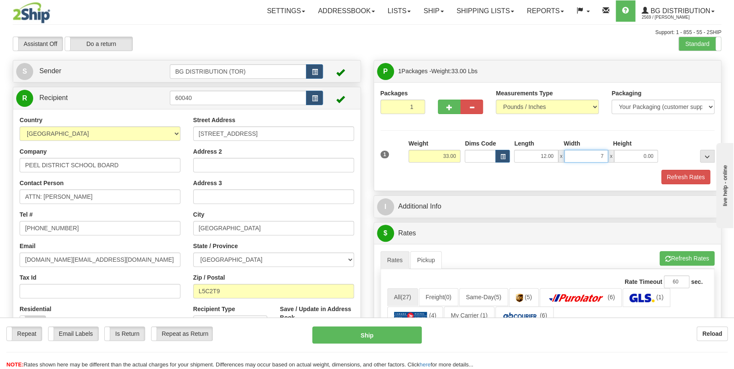
type input "7.00"
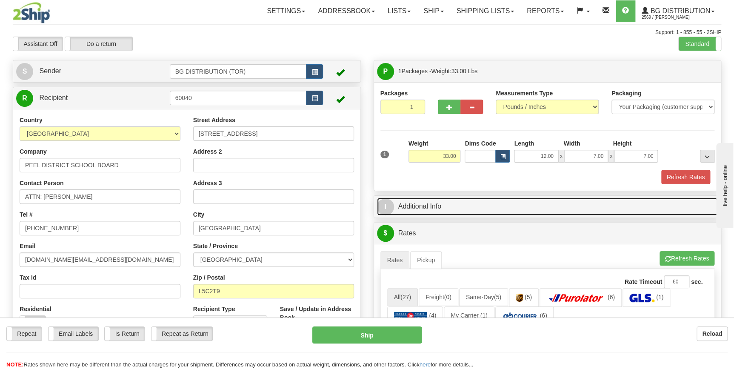
click at [502, 202] on link "I Additional Info" at bounding box center [547, 206] width 341 height 17
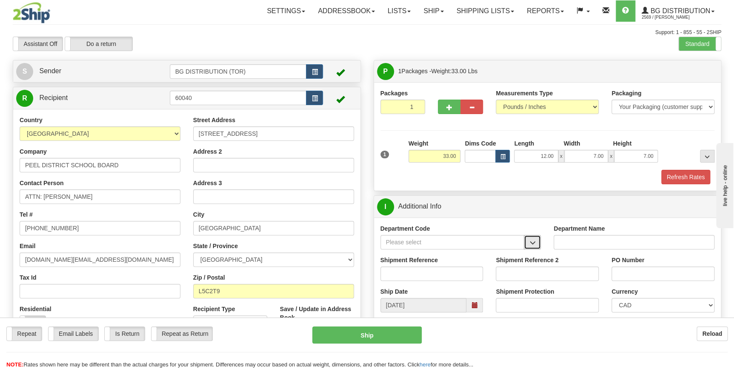
click at [537, 241] on button "button" at bounding box center [531, 242] width 17 height 14
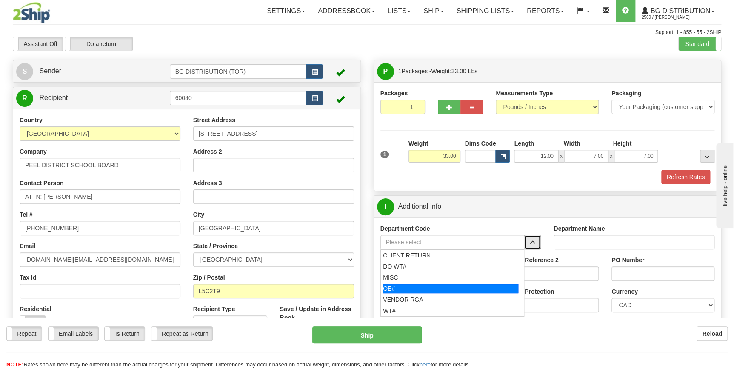
click at [423, 287] on div "OE#" at bounding box center [450, 288] width 136 height 9
type input "OE#"
type input "ORDERS"
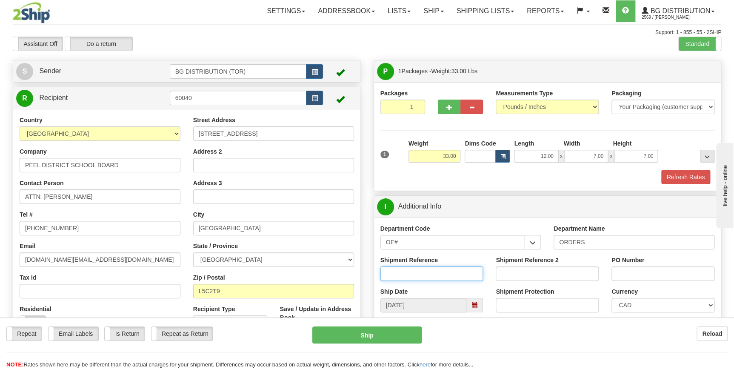
click at [410, 279] on input "Shipment Reference" at bounding box center [431, 273] width 103 height 14
type input "70173792-00"
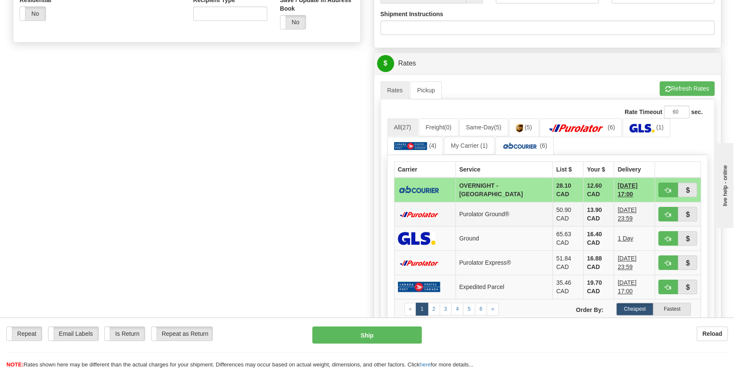
scroll to position [309, 0]
type input "1233004.21"
click at [665, 188] on span "button" at bounding box center [668, 190] width 6 height 6
type input "4"
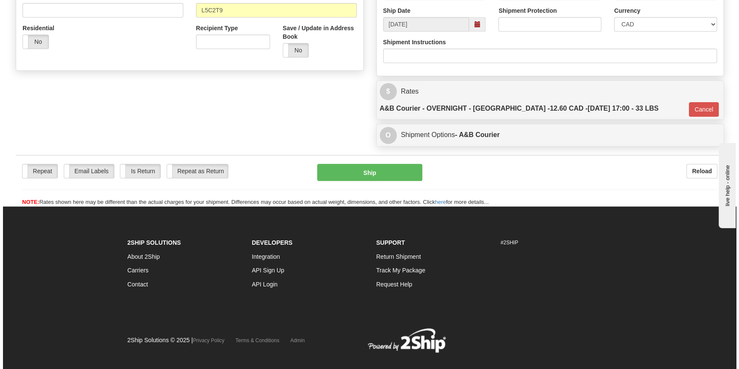
scroll to position [277, 0]
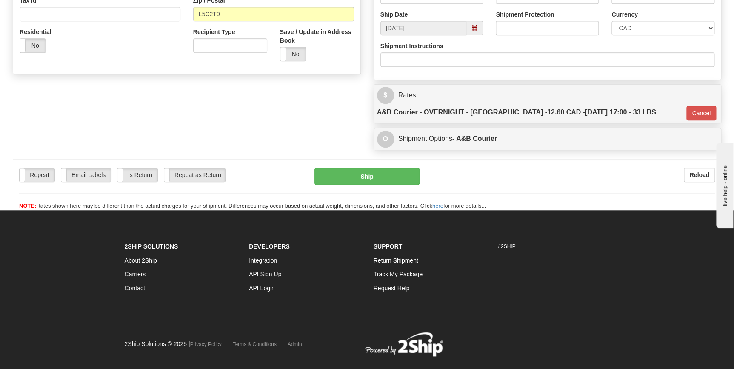
click at [368, 169] on div "Repeat Repeat Email Labels Email Labels Edit Is Return Is Return Repeat as Retu…" at bounding box center [367, 189] width 708 height 43
click at [374, 168] on button "Ship" at bounding box center [366, 176] width 105 height 17
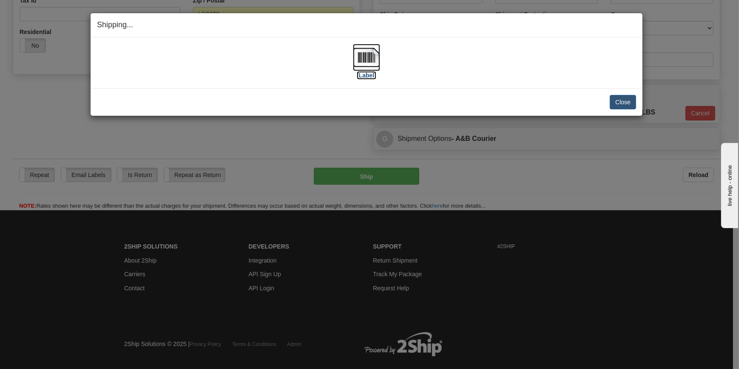
click at [379, 63] on img at bounding box center [366, 57] width 27 height 27
click at [620, 103] on button "Close" at bounding box center [623, 102] width 26 height 14
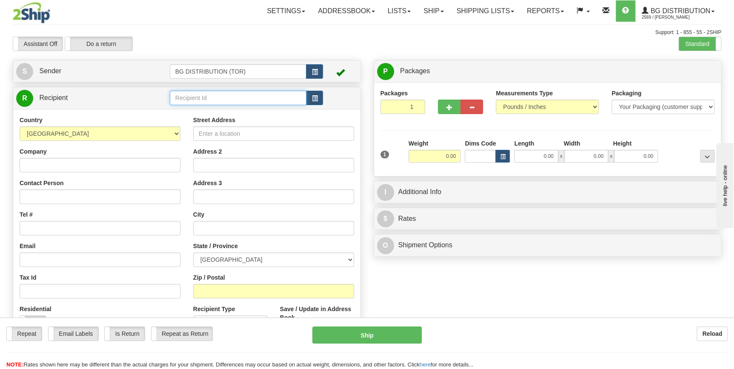
click at [223, 101] on input "text" at bounding box center [238, 98] width 137 height 14
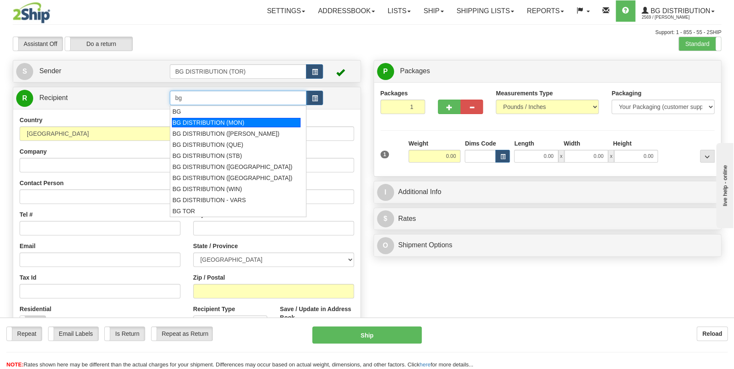
click at [249, 124] on div "BG DISTRIBUTION (MON)" at bounding box center [236, 122] width 128 height 9
type input "BG DISTRIBUTION (MON)"
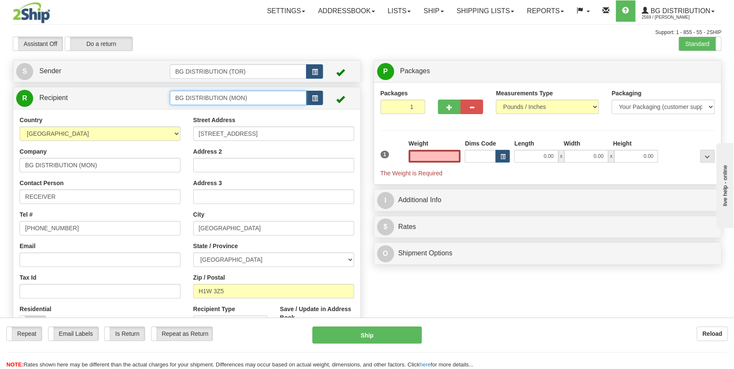
type input "0.00"
drag, startPoint x: 253, startPoint y: 100, endPoint x: 140, endPoint y: 94, distance: 112.4
click at [140, 94] on tr "R Recipient BG DISTRIBUTION (MON)" at bounding box center [186, 97] width 341 height 17
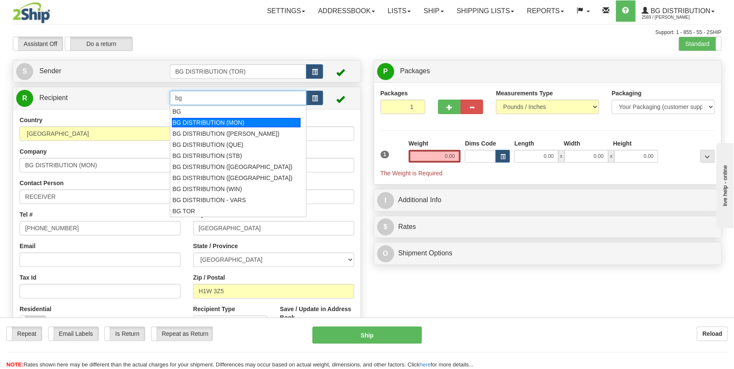
click at [256, 123] on div "BG DISTRIBUTION (MON)" at bounding box center [236, 122] width 128 height 9
type input "BG DISTRIBUTION (MON)"
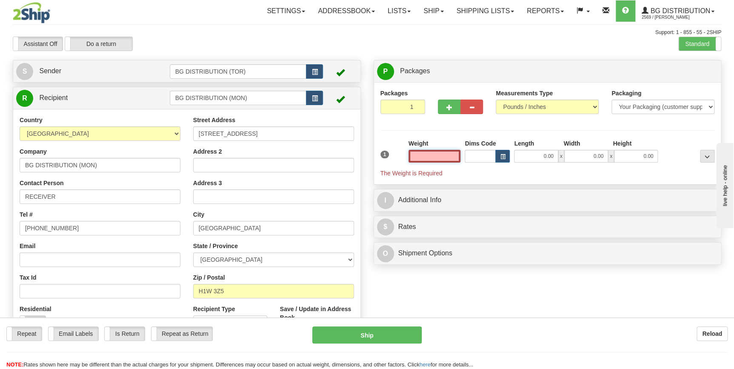
click at [438, 156] on input "text" at bounding box center [434, 156] width 52 height 13
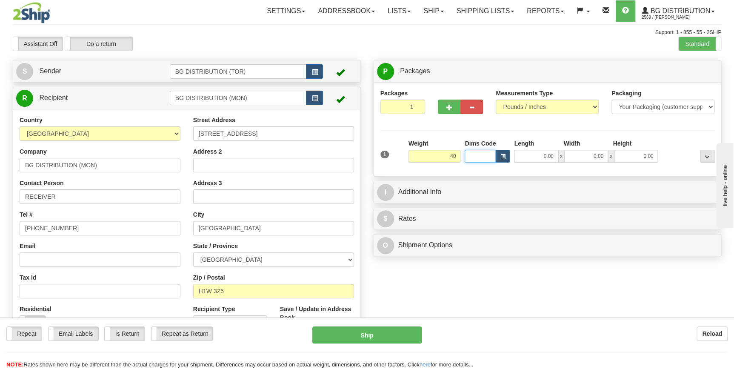
type input "40.00"
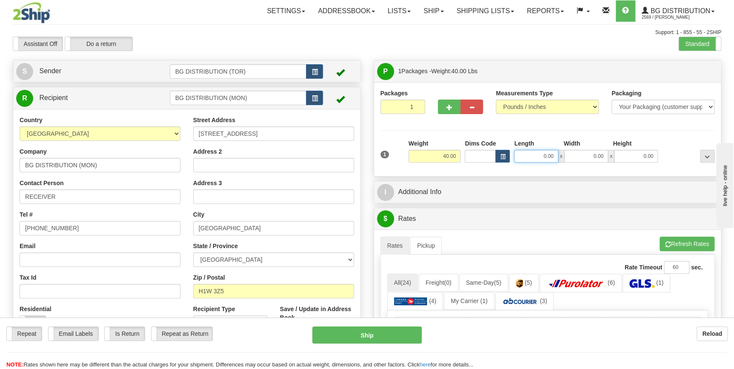
click at [537, 156] on input "0.00" at bounding box center [536, 156] width 44 height 13
click at [537, 156] on input "Length" at bounding box center [536, 156] width 44 height 13
type input "88.00"
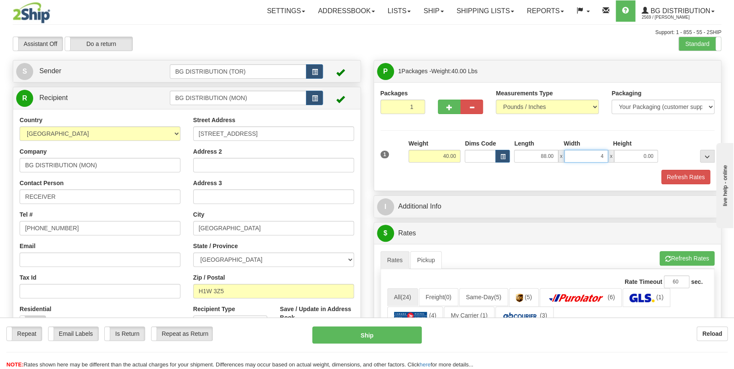
type input "4.00"
type input "3.00"
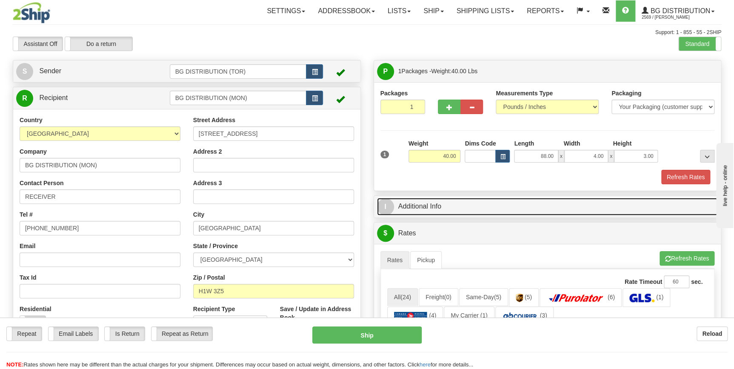
click at [459, 206] on link "I Additional Info" at bounding box center [547, 206] width 341 height 17
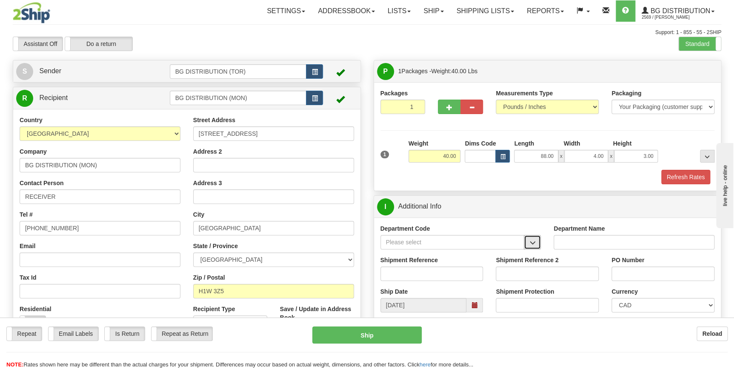
click at [526, 243] on button "button" at bounding box center [531, 242] width 17 height 14
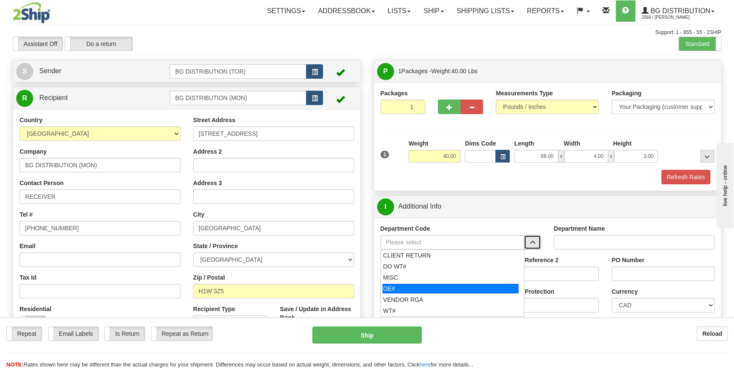
click at [439, 288] on div "OE#" at bounding box center [450, 288] width 136 height 9
type input "OE#"
type input "ORDERS"
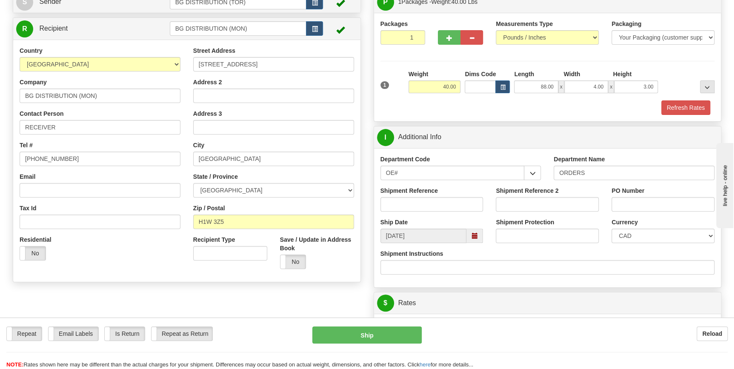
scroll to position [77, 0]
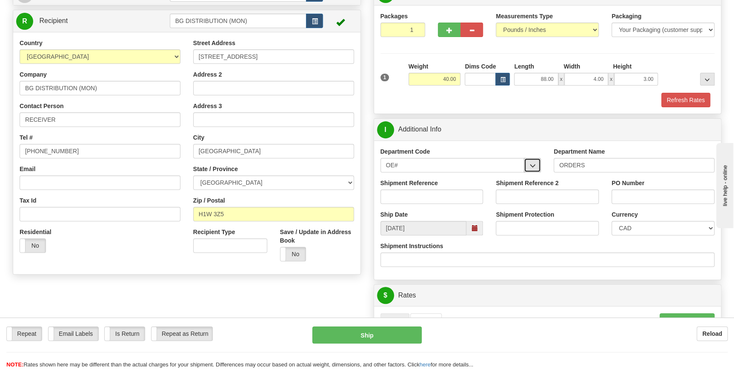
click at [530, 166] on span "button" at bounding box center [532, 166] width 6 height 6
drag, startPoint x: 458, startPoint y: 162, endPoint x: 327, endPoint y: 153, distance: 130.8
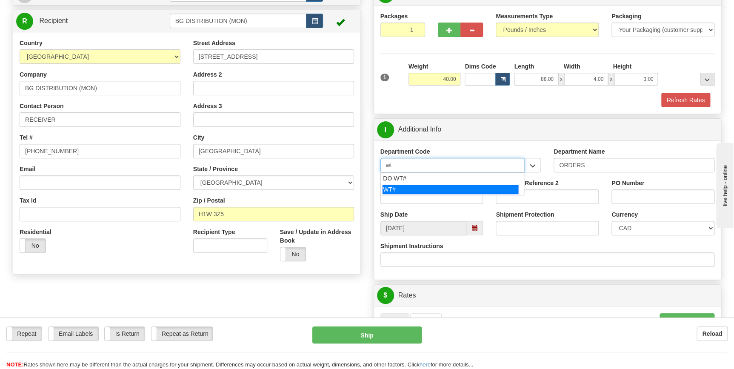
click at [430, 185] on div "WT#" at bounding box center [450, 189] width 136 height 9
type input "WT#"
type input "WAREHOUSE TRANSFERS"
type input "WT#"
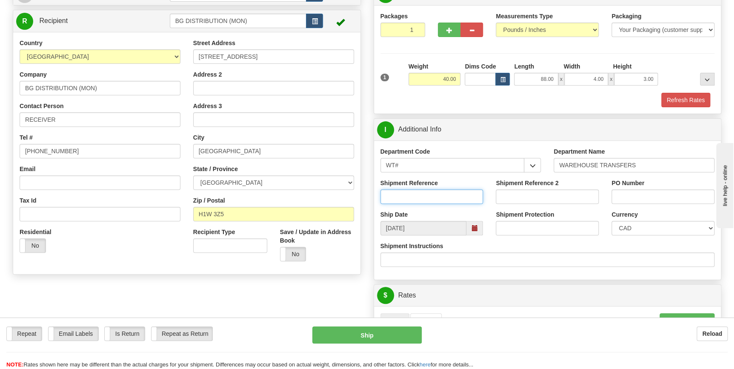
click at [422, 194] on input "Shipment Reference" at bounding box center [431, 196] width 103 height 14
type input "165329-00"
drag, startPoint x: 422, startPoint y: 194, endPoint x: 333, endPoint y: 196, distance: 89.3
click at [651, 199] on input "PO Number" at bounding box center [662, 196] width 103 height 14
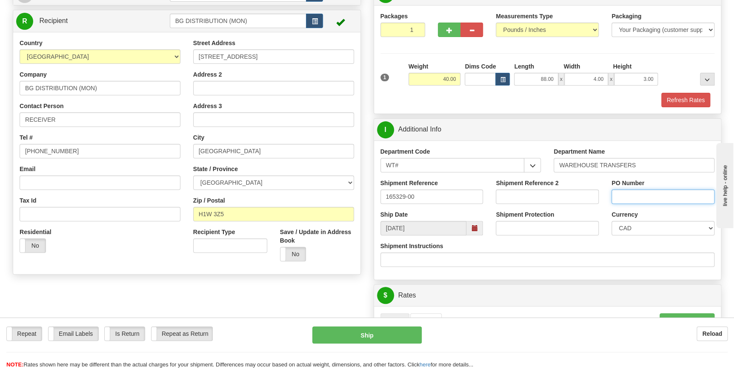
paste input "165329-00"
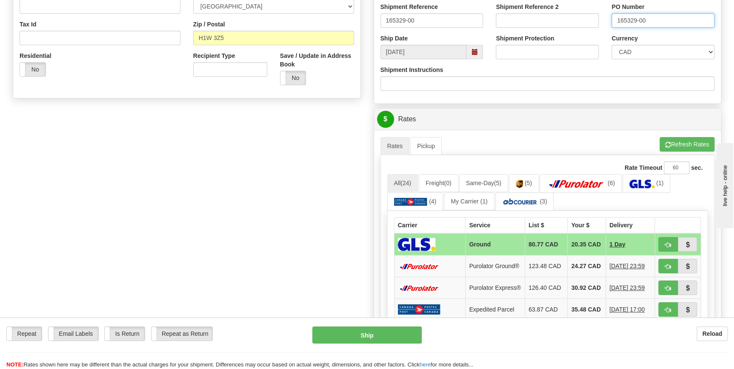
scroll to position [270, 0]
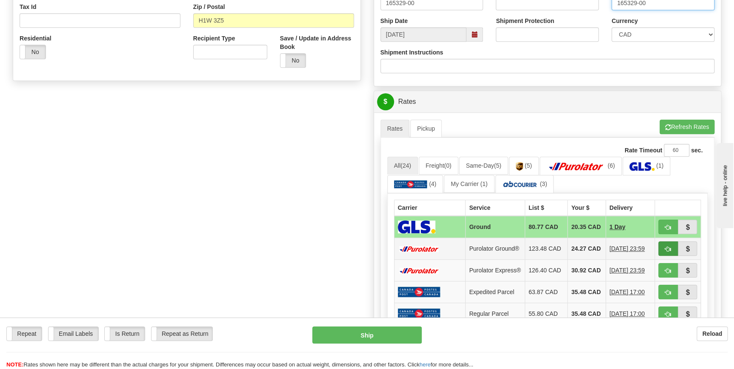
type input "165329-00"
click at [665, 251] on span "button" at bounding box center [668, 249] width 6 height 6
type input "260"
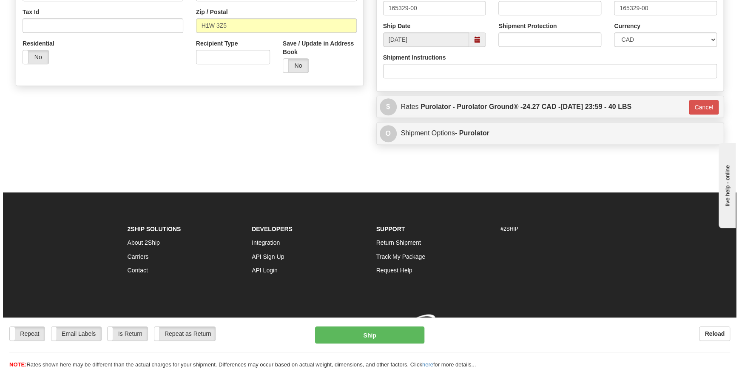
scroll to position [269, 0]
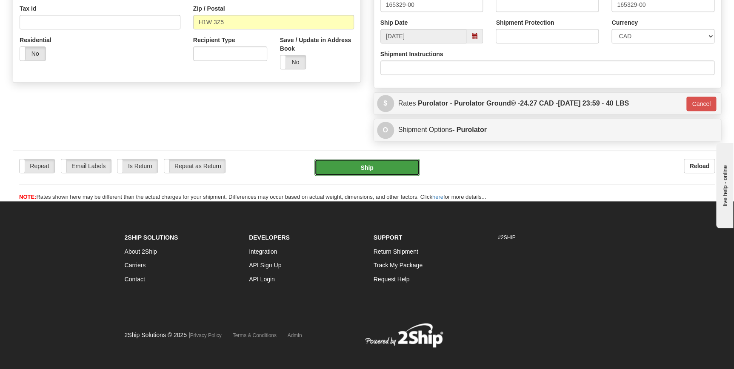
click at [366, 166] on button "Ship" at bounding box center [366, 167] width 105 height 17
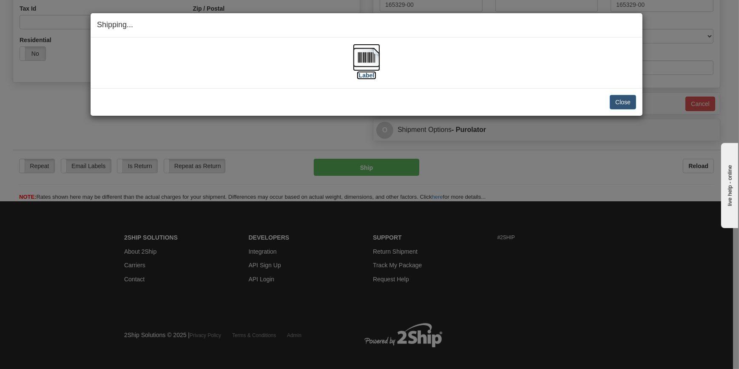
click at [364, 63] on img at bounding box center [366, 57] width 27 height 27
click at [641, 106] on div "Close Cancel Cancel Shipment and Quit Pickup Quit Pickup ONLY" at bounding box center [367, 102] width 552 height 28
click at [631, 103] on button "Close" at bounding box center [623, 102] width 26 height 14
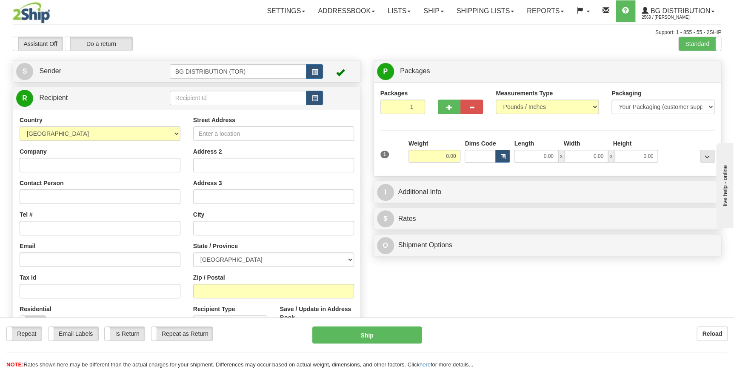
click at [209, 102] on div "Toggle navigation Settings Shipping Preferences Fields Preferences New" at bounding box center [367, 215] width 734 height 430
click at [209, 102] on input "text" at bounding box center [238, 98] width 137 height 14
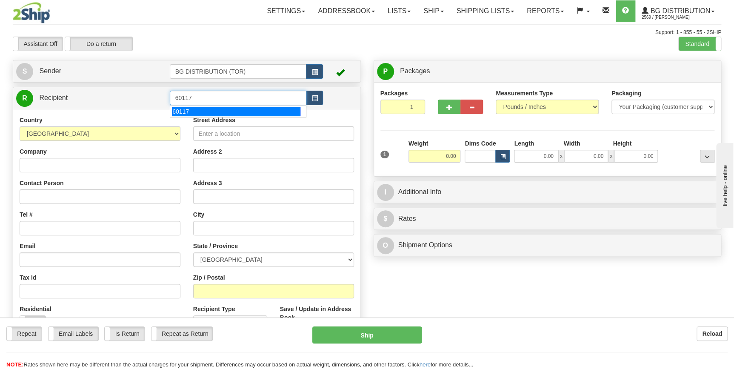
click at [210, 109] on div "60117" at bounding box center [236, 111] width 128 height 9
type input "60117"
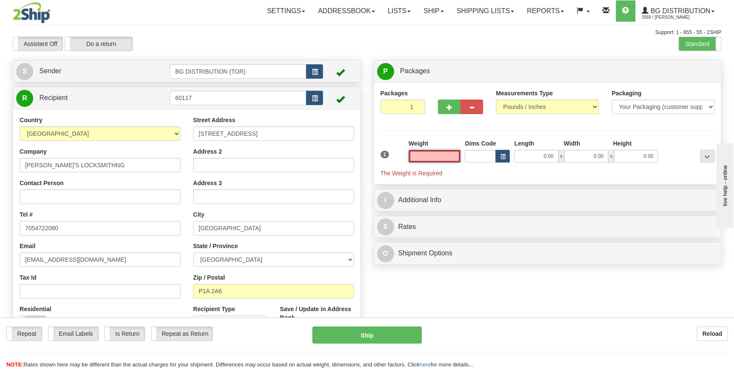
click at [443, 157] on input "text" at bounding box center [434, 156] width 52 height 13
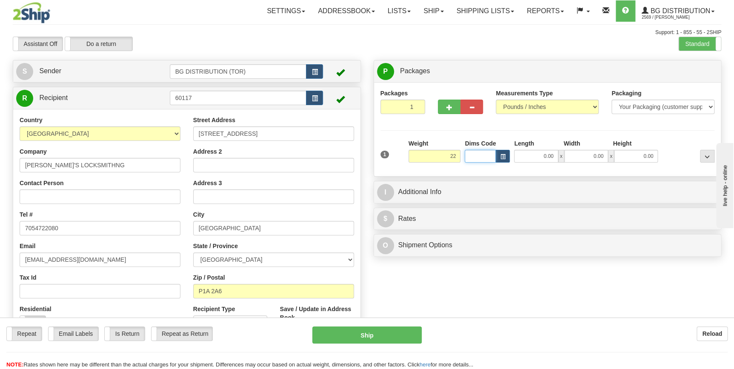
type input "22.00"
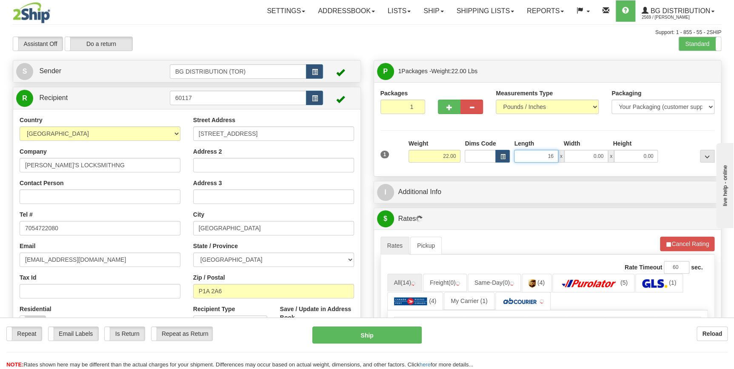
type input "16.00"
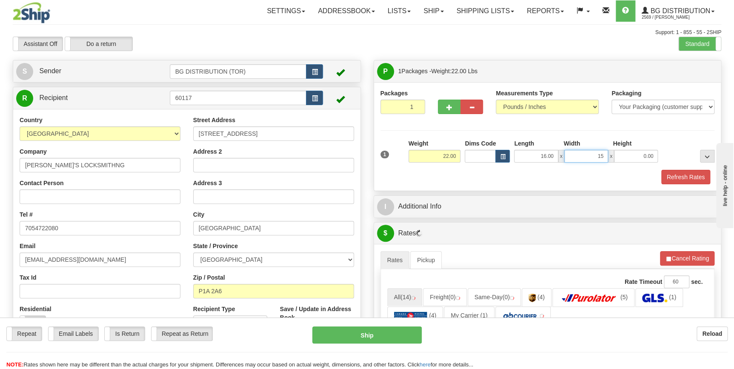
type input "15.00"
type input "10.00"
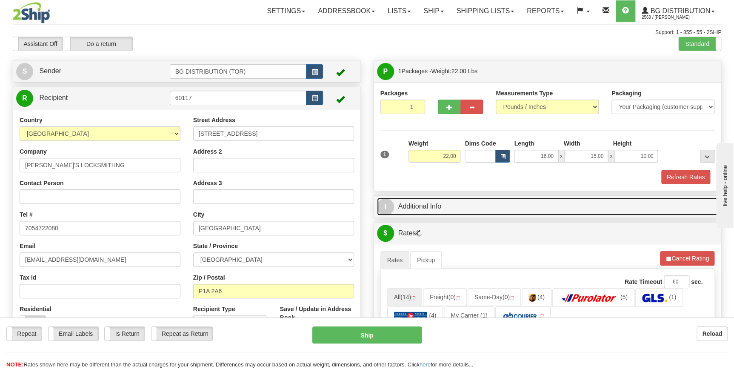
click at [424, 211] on link "I Additional Info" at bounding box center [547, 206] width 341 height 17
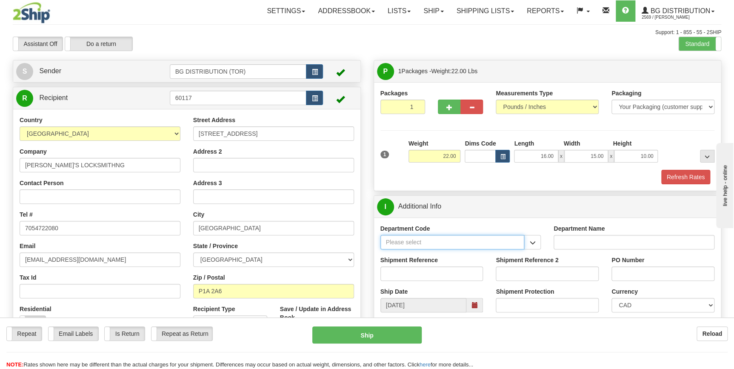
click at [440, 244] on input "Department Code" at bounding box center [452, 242] width 144 height 14
click at [534, 242] on span "button" at bounding box center [532, 243] width 6 height 6
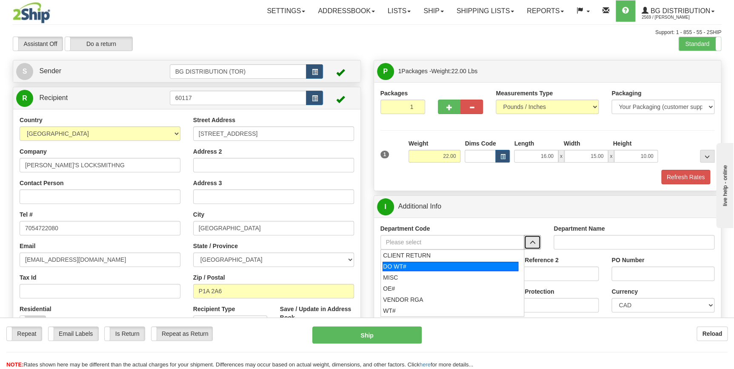
click at [469, 267] on div "DO WT#" at bounding box center [450, 266] width 136 height 9
type input "DO WT#"
type input "DIRECT ORDERS"
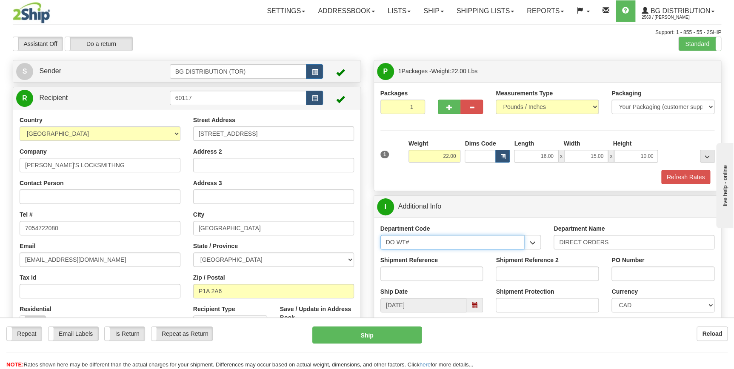
drag, startPoint x: 492, startPoint y: 242, endPoint x: 353, endPoint y: 240, distance: 139.9
click at [353, 60] on div "Create a label for the return Create Pickup Without Label S Sender" at bounding box center [366, 60] width 721 height 0
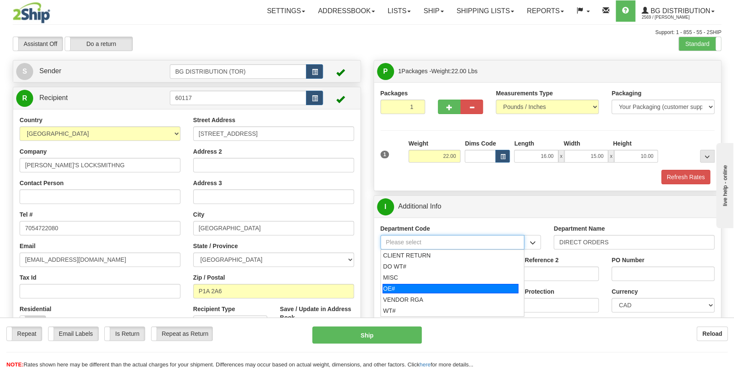
click at [392, 288] on div "OE#" at bounding box center [450, 288] width 136 height 9
type input "OE#"
type input "ORDERS"
type input "OE#"
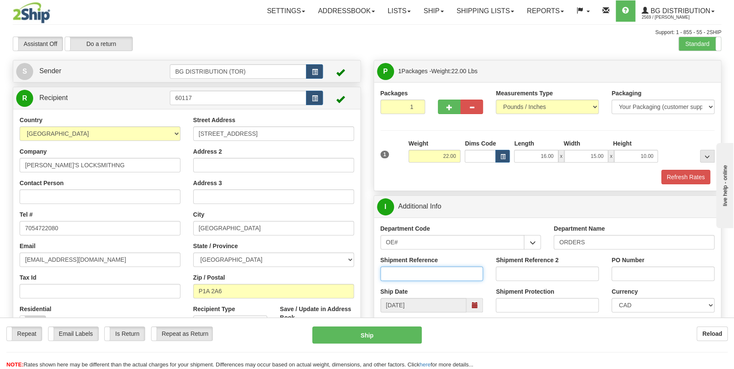
click at [445, 273] on input "Shipment Reference" at bounding box center [431, 273] width 103 height 14
type input "70183216-00"
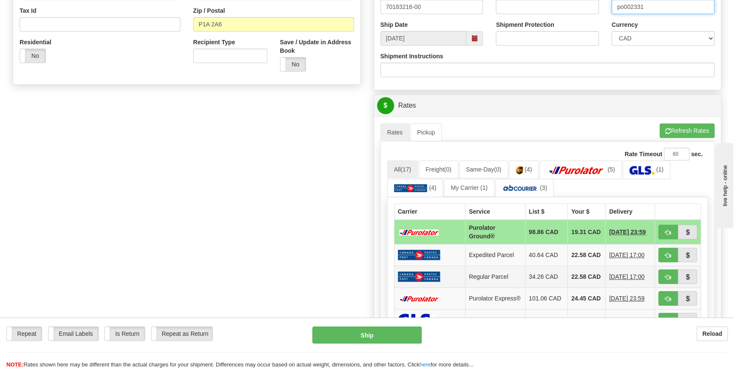
scroll to position [270, 0]
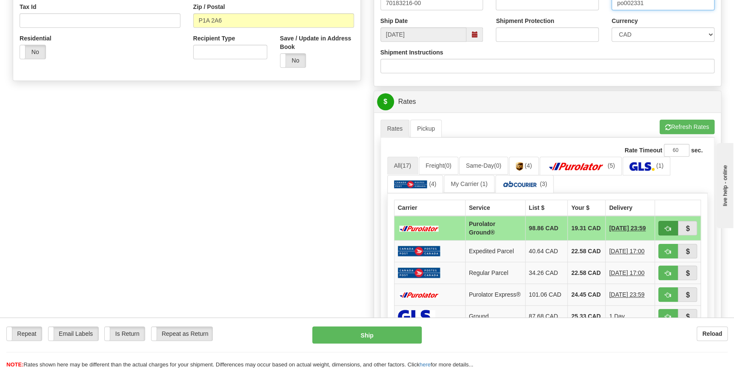
type input "po002331"
click at [672, 228] on button "button" at bounding box center [668, 228] width 20 height 14
type input "260"
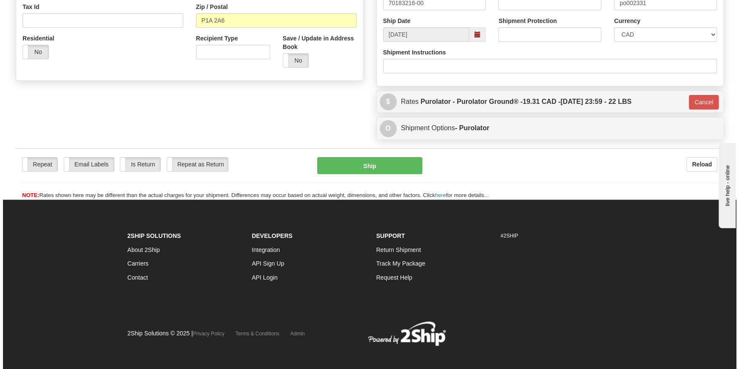
scroll to position [269, 0]
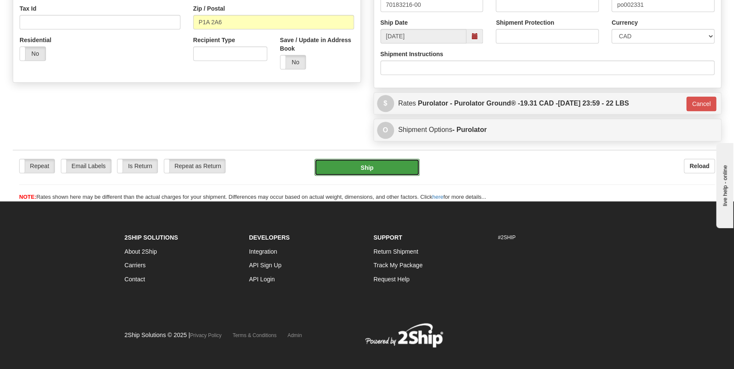
click at [378, 172] on button "Ship" at bounding box center [366, 167] width 105 height 17
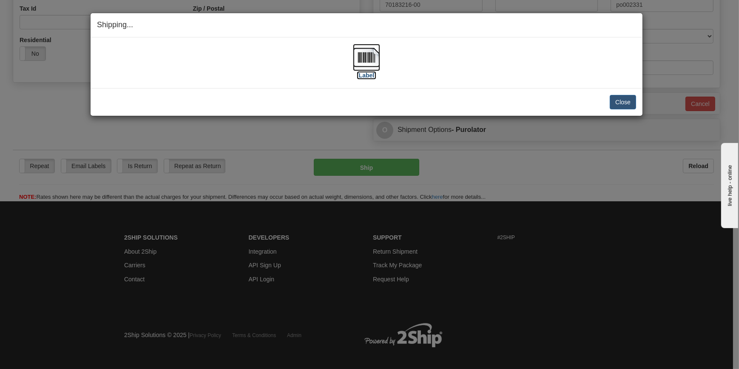
click at [358, 64] on img at bounding box center [366, 57] width 27 height 27
click at [621, 102] on button "Close" at bounding box center [623, 102] width 26 height 14
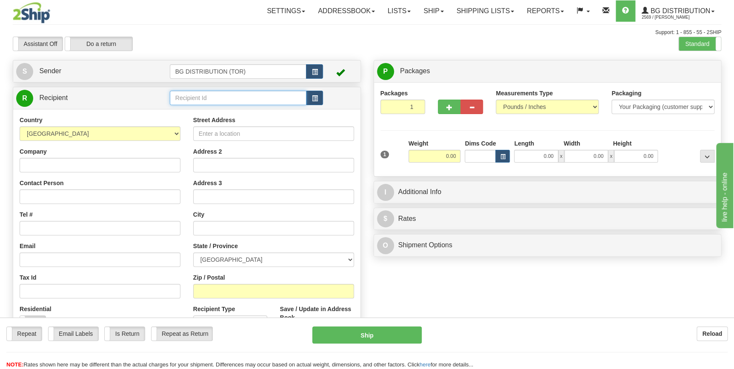
click at [216, 95] on input "text" at bounding box center [238, 98] width 137 height 14
click at [214, 108] on div "60534" at bounding box center [236, 111] width 128 height 9
type input "60534"
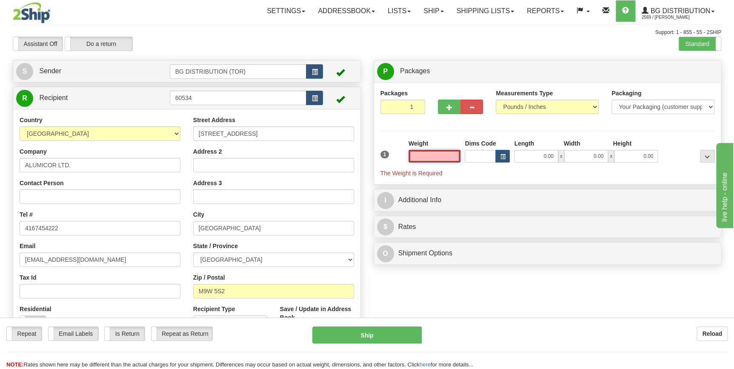
scroll to position [38, 0]
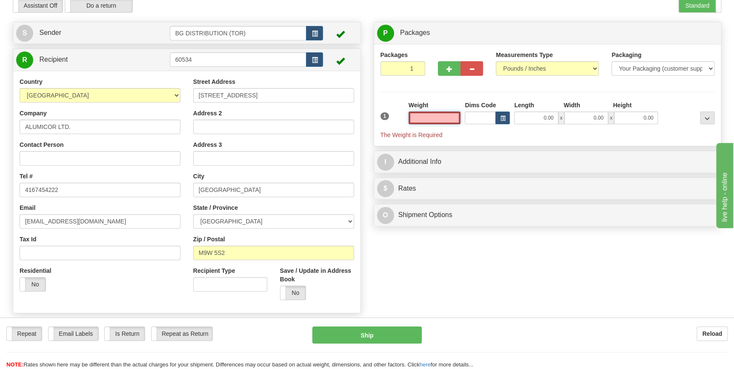
click at [443, 115] on input "text" at bounding box center [434, 117] width 52 height 13
type input "0.00"
click at [454, 69] on button "button" at bounding box center [449, 68] width 23 height 14
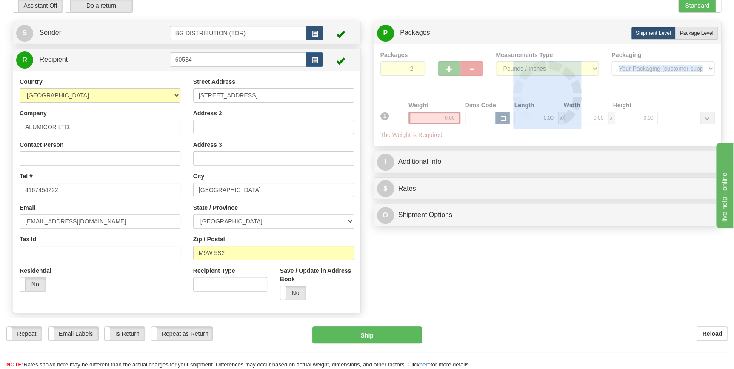
click at [454, 69] on div at bounding box center [547, 95] width 334 height 89
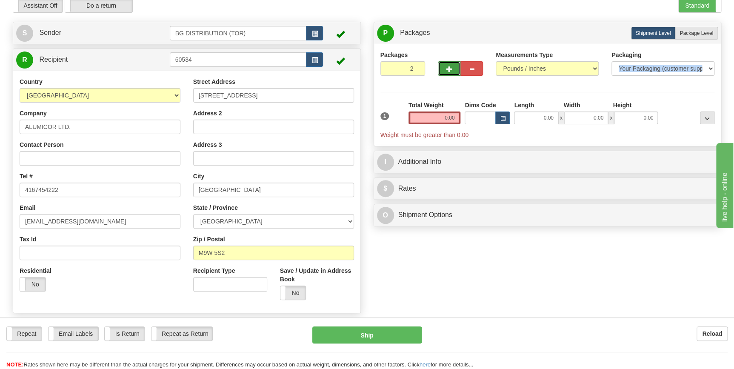
click at [454, 69] on button "button" at bounding box center [449, 68] width 23 height 14
type input "5"
drag, startPoint x: 438, startPoint y: 116, endPoint x: 467, endPoint y: 120, distance: 28.8
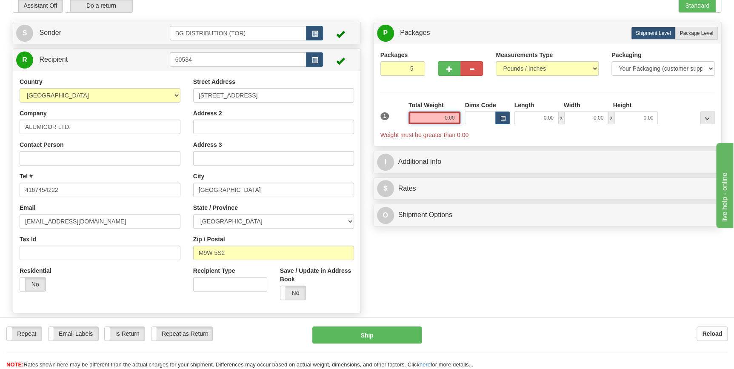
click at [467, 120] on div "1 Total Weight 0.00 Dims Code x" at bounding box center [547, 120] width 338 height 38
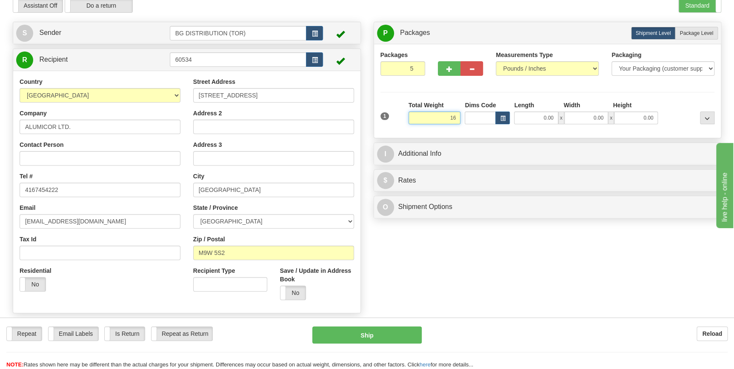
type input "16.00"
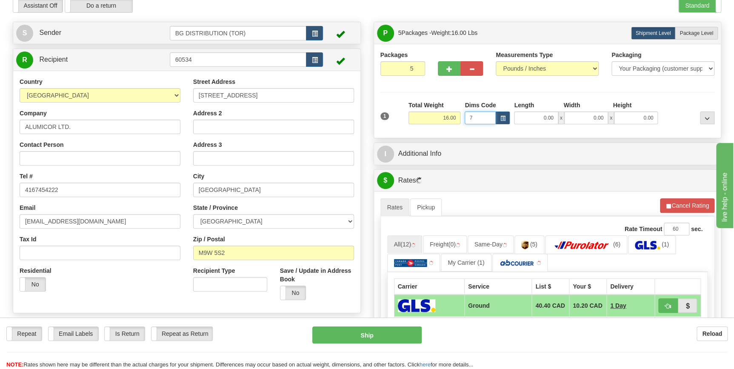
type input "7"
drag, startPoint x: 479, startPoint y: 119, endPoint x: 436, endPoint y: 115, distance: 43.1
click at [436, 115] on div "1 Total Weight 16.00 Dims Code 7" at bounding box center [547, 116] width 338 height 30
drag, startPoint x: 538, startPoint y: 115, endPoint x: 558, endPoint y: 117, distance: 19.6
click at [558, 117] on div "0.00 x 0.00 x 0.00" at bounding box center [586, 117] width 144 height 13
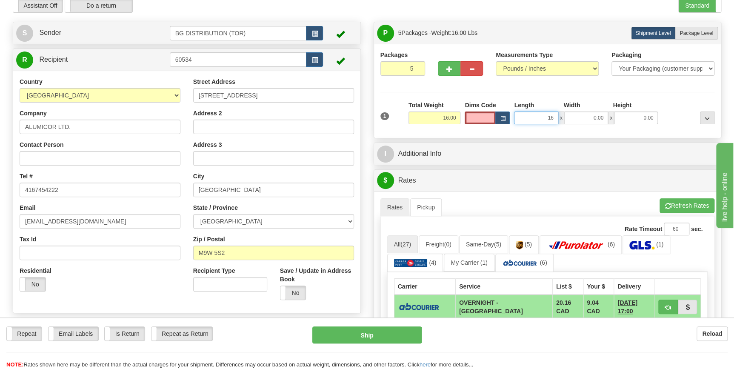
type input "16.00"
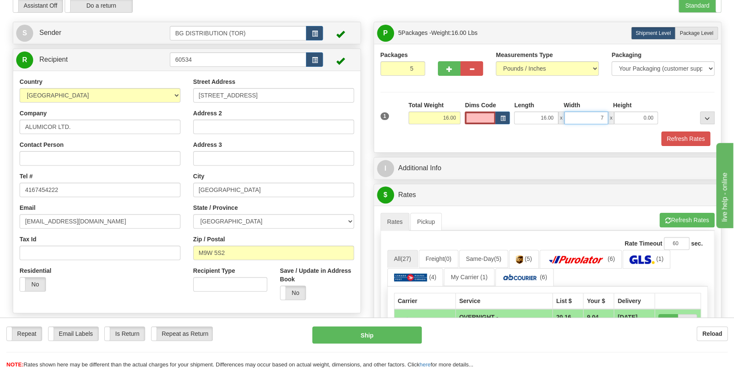
type input "7.00"
type input "4.00"
click at [672, 92] on div "Packages 5 1 Measurements Type" at bounding box center [547, 98] width 334 height 95
click at [699, 34] on span "Package Level" at bounding box center [696, 33] width 34 height 6
radio input "true"
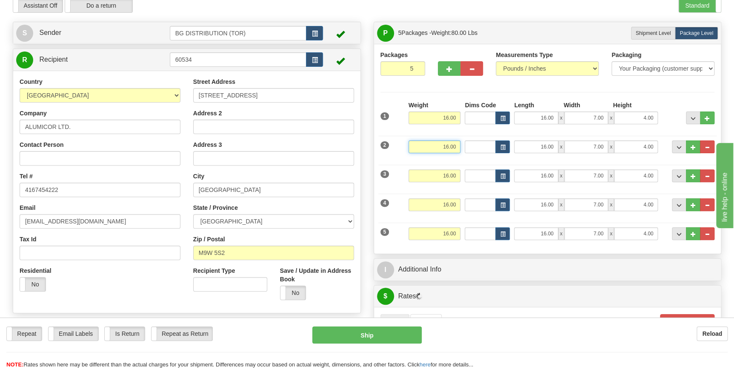
drag, startPoint x: 432, startPoint y: 149, endPoint x: 456, endPoint y: 150, distance: 23.8
click at [456, 150] on input "16.00" at bounding box center [434, 146] width 52 height 13
type input "40.00"
type input "16.00"
type input "13.00"
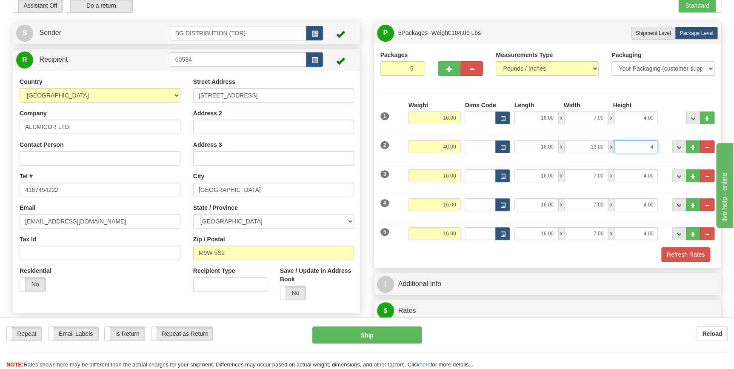
drag, startPoint x: 648, startPoint y: 148, endPoint x: 658, endPoint y: 148, distance: 9.8
click at [658, 148] on div "16.00 x 13.00 x 4" at bounding box center [586, 146] width 148 height 13
type input "10.00"
drag, startPoint x: 436, startPoint y: 174, endPoint x: 463, endPoint y: 171, distance: 27.4
click at [463, 171] on div "3 Weight 16.00 Dims Code Length Width Height" at bounding box center [547, 174] width 338 height 28
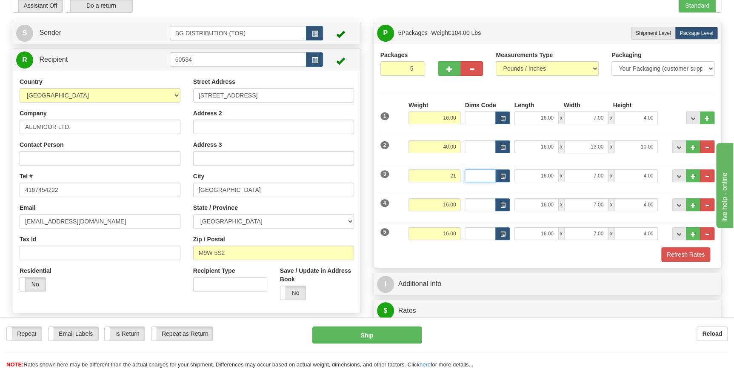
type input "21.00"
type input "51.00"
type input "8.00"
type input "6.00"
click at [425, 205] on input "16.00" at bounding box center [434, 204] width 52 height 13
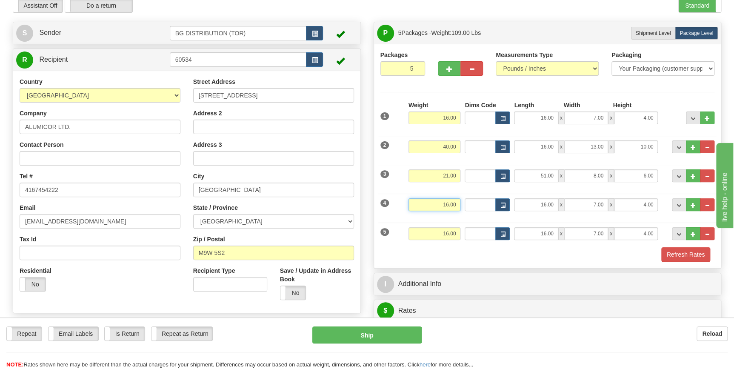
drag, startPoint x: 425, startPoint y: 205, endPoint x: 442, endPoint y: 203, distance: 17.5
click at [442, 203] on input "16.00" at bounding box center [434, 204] width 52 height 13
type input "25.00"
type input "39.00"
type input "8.00"
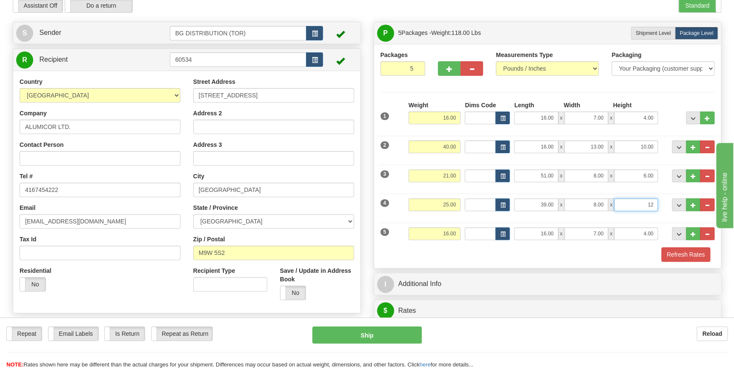
type input "12.00"
drag, startPoint x: 438, startPoint y: 232, endPoint x: 454, endPoint y: 232, distance: 15.7
click at [454, 232] on input "16.00" at bounding box center [434, 233] width 52 height 13
type input "25.00"
type input "39.00"
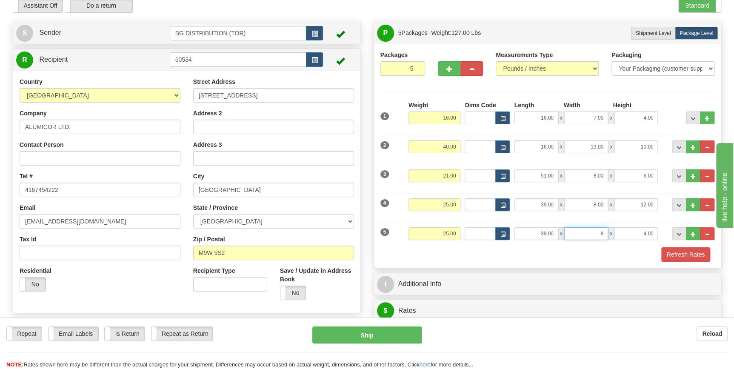
type input "8.00"
type input "12.00"
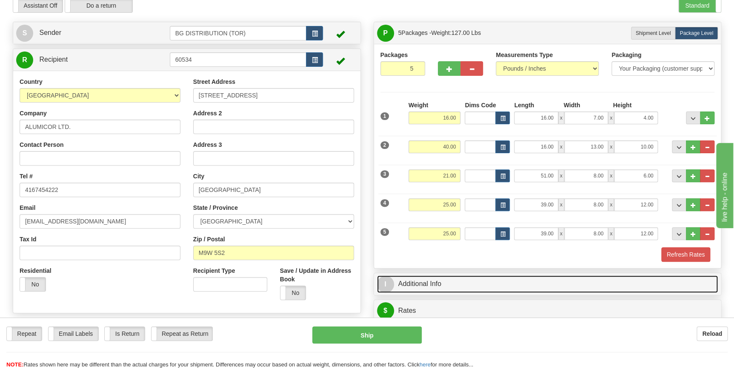
click at [475, 280] on link "I Additional Info" at bounding box center [547, 283] width 341 height 17
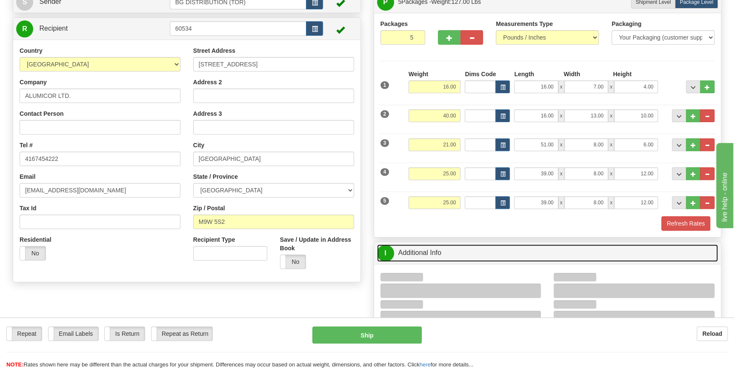
scroll to position [116, 0]
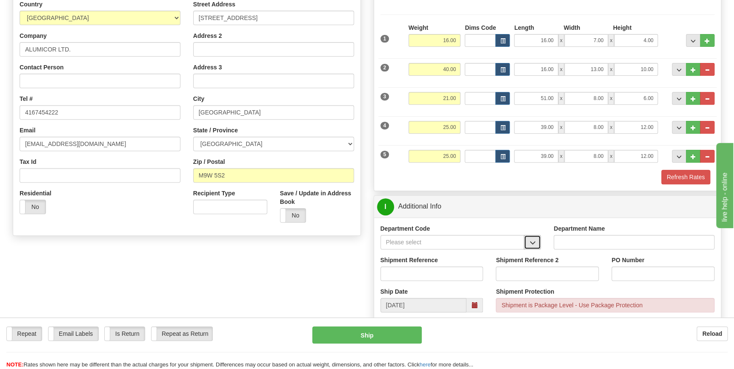
click at [528, 243] on button "button" at bounding box center [531, 242] width 17 height 14
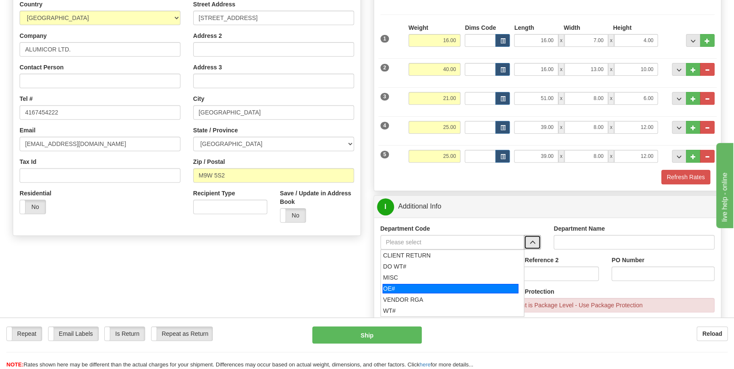
click at [429, 288] on div "OE#" at bounding box center [450, 288] width 136 height 9
type input "OE#"
type input "ORDERS"
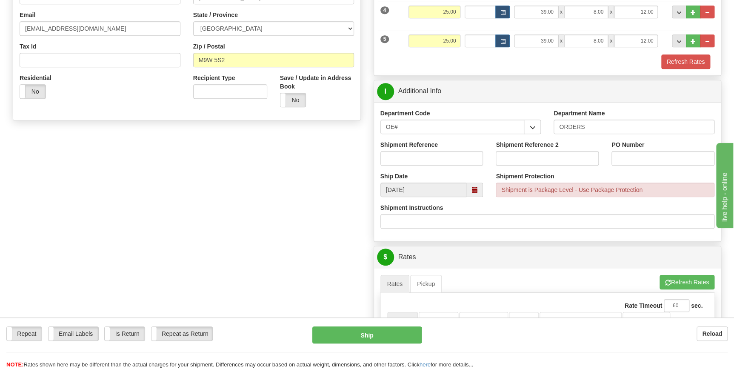
scroll to position [232, 0]
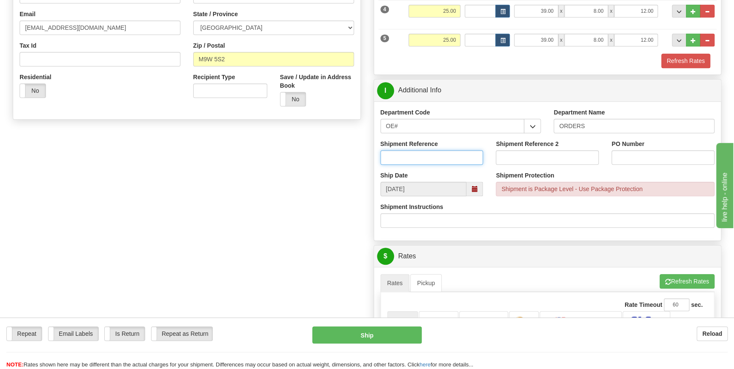
click at [427, 158] on input "Shipment Reference" at bounding box center [431, 157] width 103 height 14
type input "70178371-01"
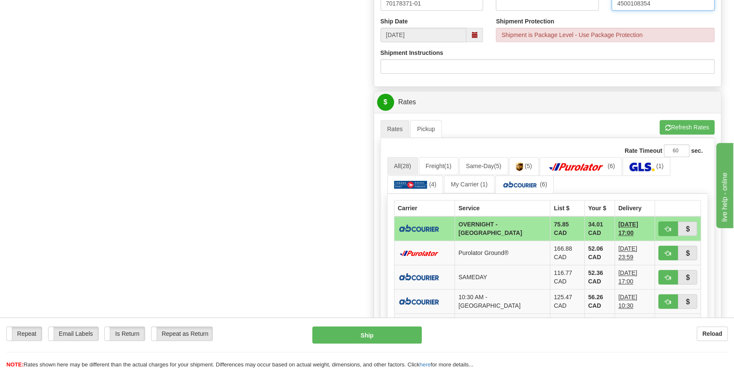
scroll to position [387, 0]
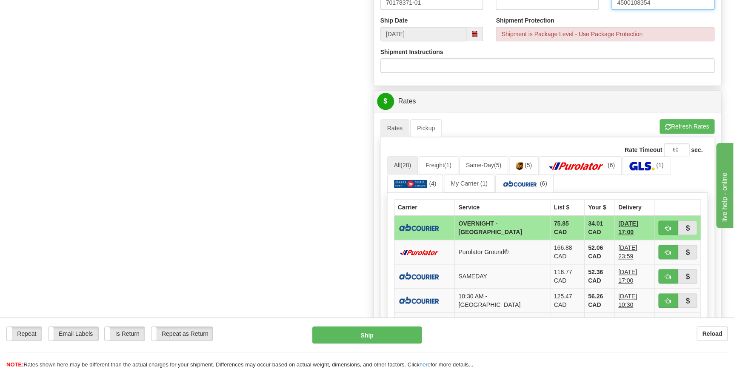
type input "4500108354"
click at [683, 124] on button "Refresh Rates" at bounding box center [686, 126] width 55 height 14
click at [667, 227] on span "button" at bounding box center [668, 228] width 6 height 6
type input "4"
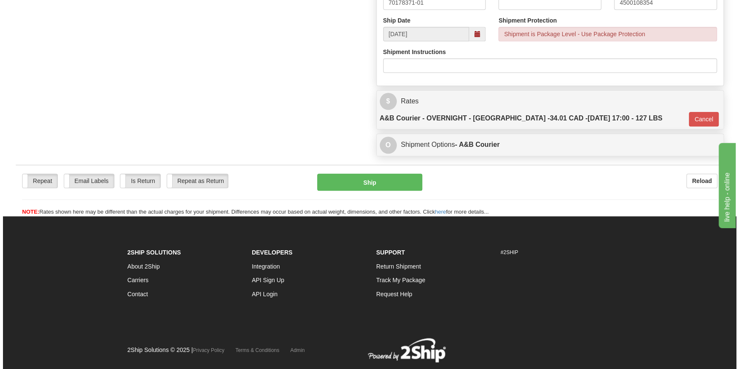
scroll to position [384, 0]
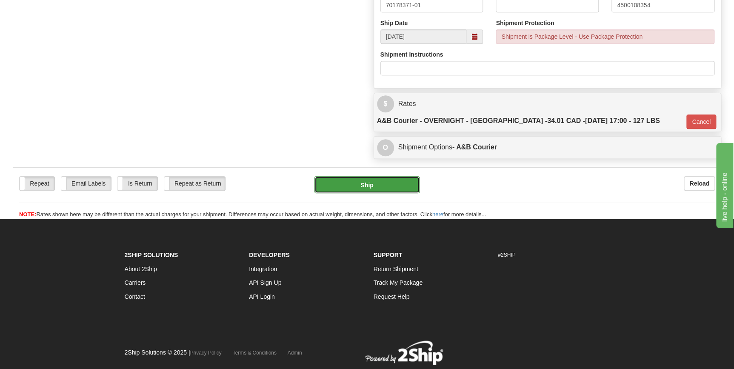
click at [391, 176] on button "Ship" at bounding box center [366, 184] width 105 height 17
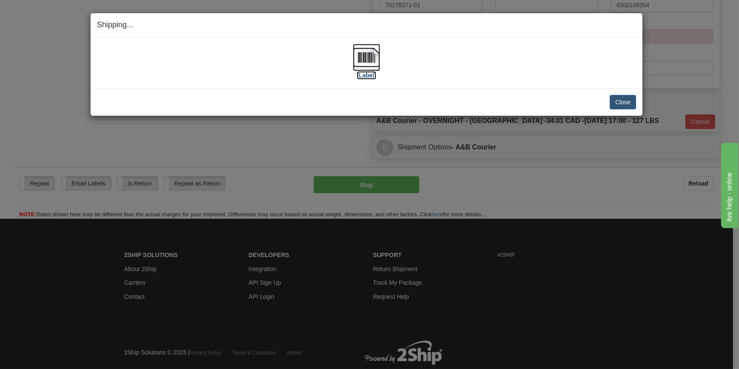
click at [378, 60] on img at bounding box center [366, 57] width 27 height 27
click at [624, 105] on button "Close" at bounding box center [623, 102] width 26 height 14
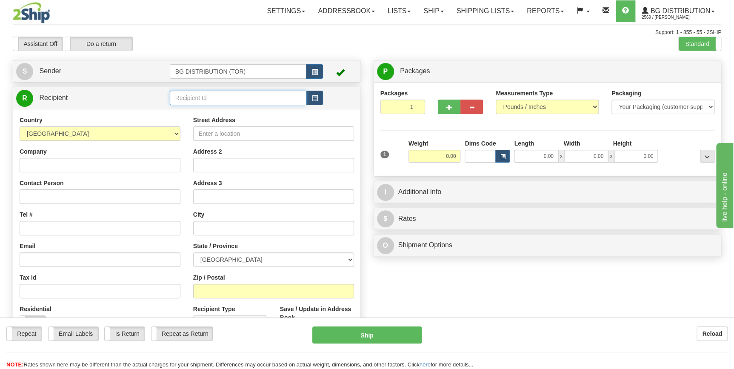
click at [203, 95] on input "text" at bounding box center [238, 98] width 137 height 14
click at [198, 100] on input "text" at bounding box center [238, 98] width 137 height 14
click at [205, 115] on div "60464" at bounding box center [236, 111] width 128 height 9
type input "60464"
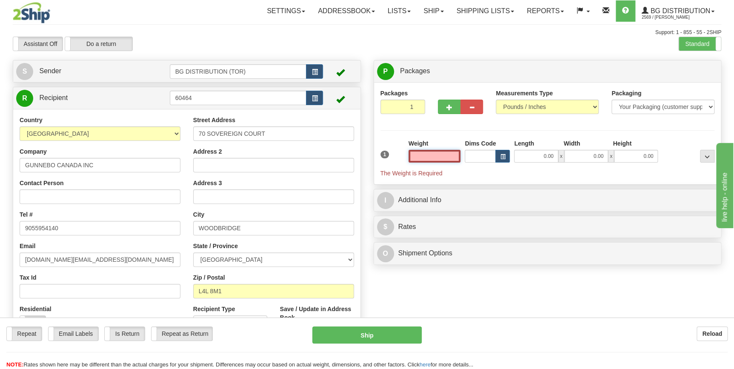
click at [429, 155] on input "text" at bounding box center [434, 156] width 52 height 13
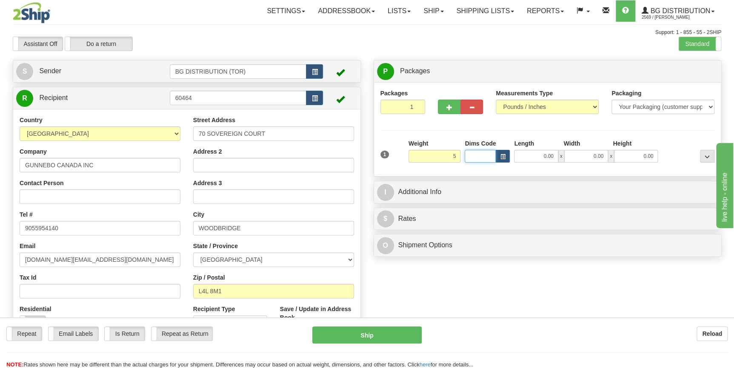
type input "5.00"
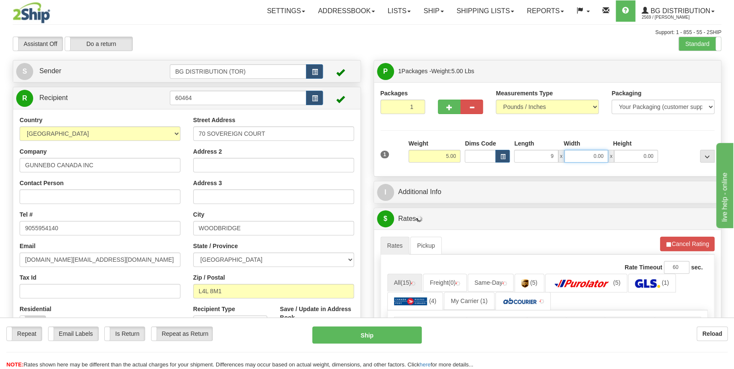
type input "9.00"
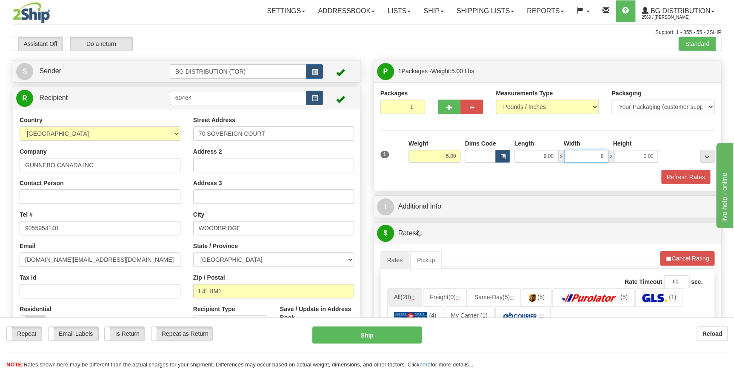
type input "8.00"
type input "6.00"
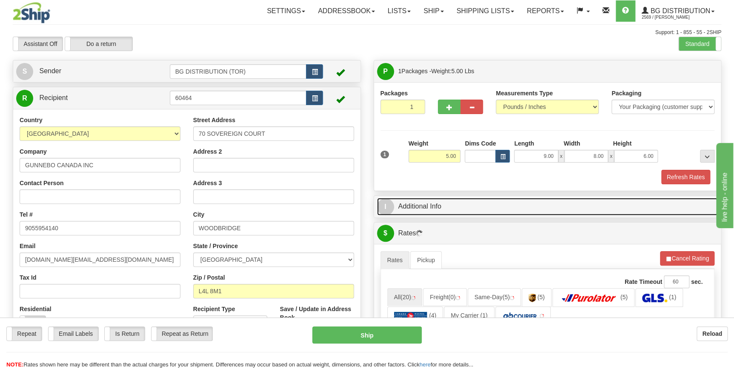
click at [432, 208] on link "I Additional Info" at bounding box center [547, 206] width 341 height 17
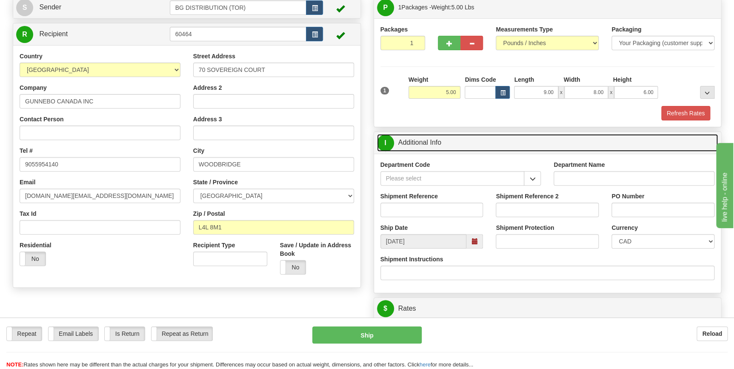
scroll to position [77, 0]
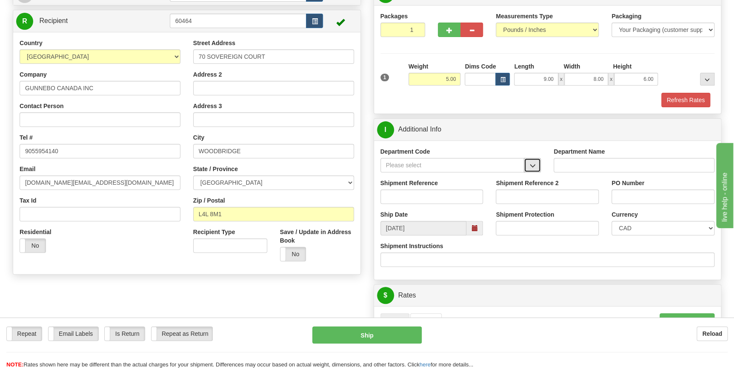
click at [536, 166] on button "button" at bounding box center [531, 165] width 17 height 14
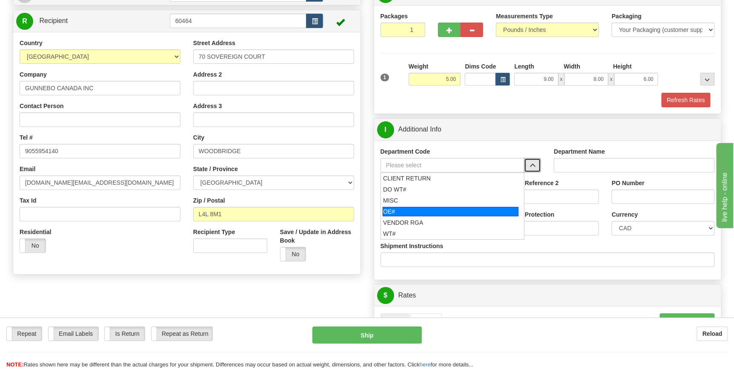
click at [449, 208] on div "OE#" at bounding box center [450, 211] width 136 height 9
type input "OE#"
type input "ORDERS"
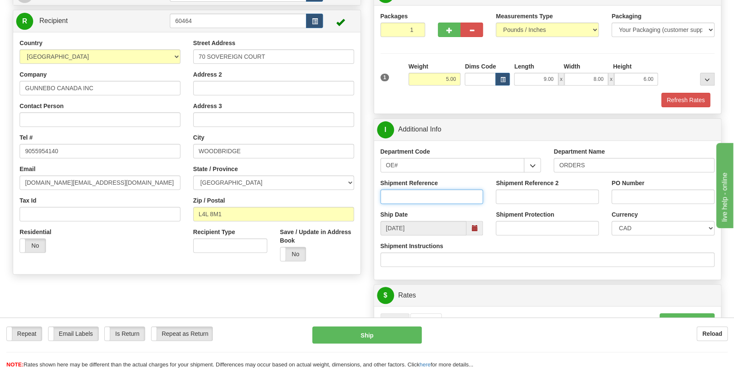
click at [411, 195] on input "Shipment Reference" at bounding box center [431, 196] width 103 height 14
type input "70183211-00"
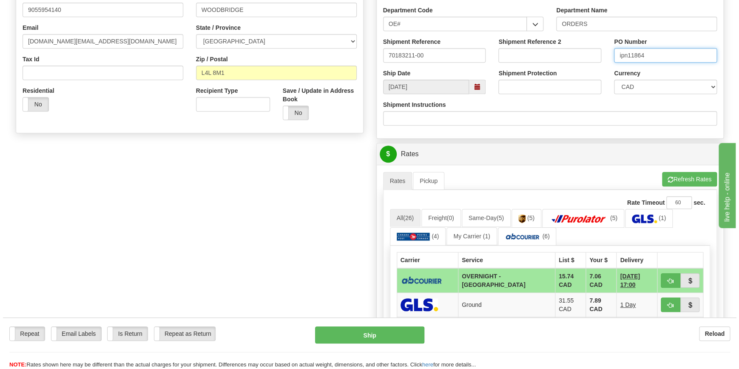
scroll to position [232, 0]
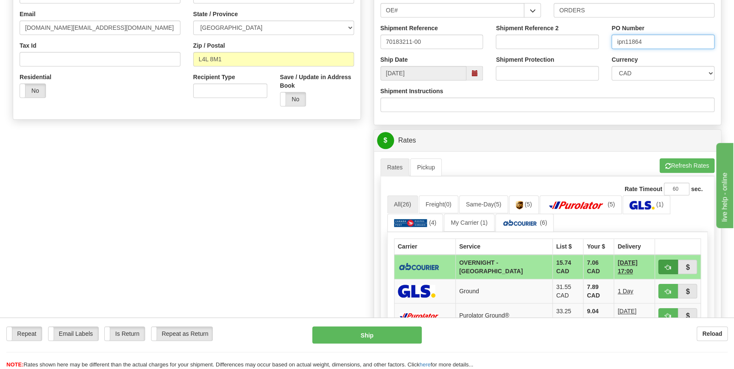
type input "ipn11864"
drag, startPoint x: 666, startPoint y: 268, endPoint x: 651, endPoint y: 274, distance: 16.8
click at [666, 268] on span "button" at bounding box center [668, 267] width 6 height 6
type input "4"
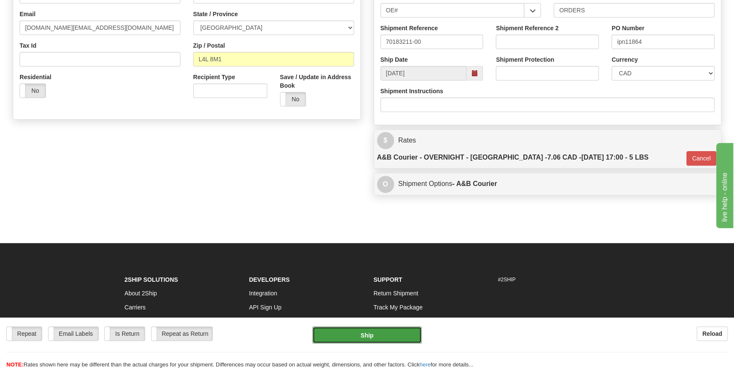
click at [382, 333] on button "Ship" at bounding box center [366, 334] width 109 height 17
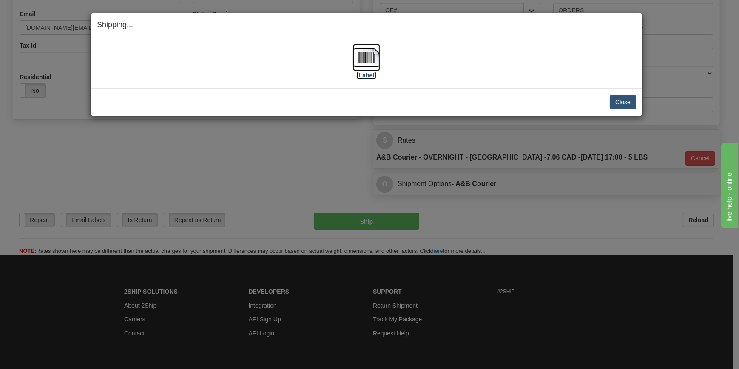
click at [361, 61] on img at bounding box center [366, 57] width 27 height 27
